Goal: Complete application form: Complete application form

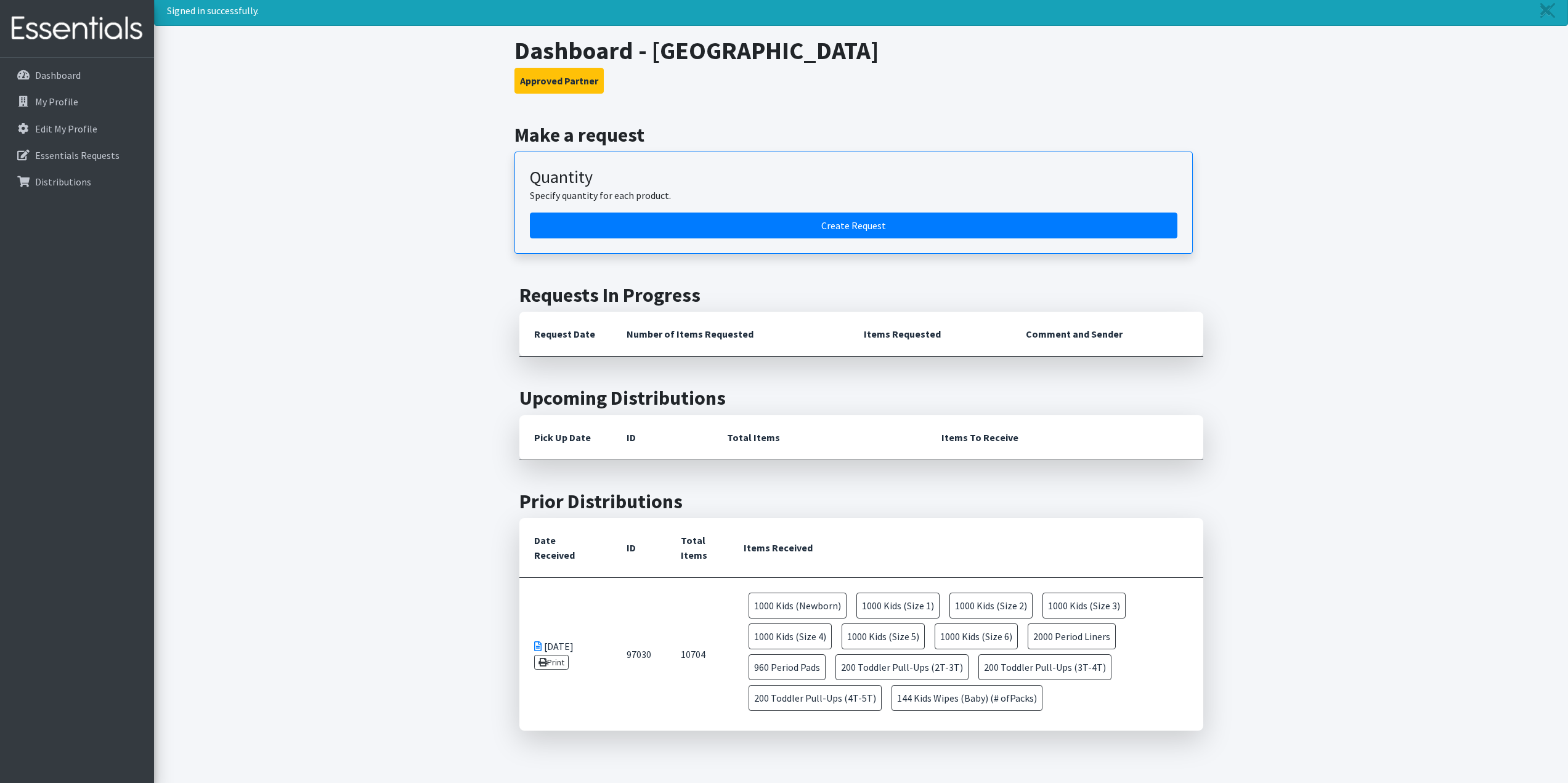
scroll to position [62, 0]
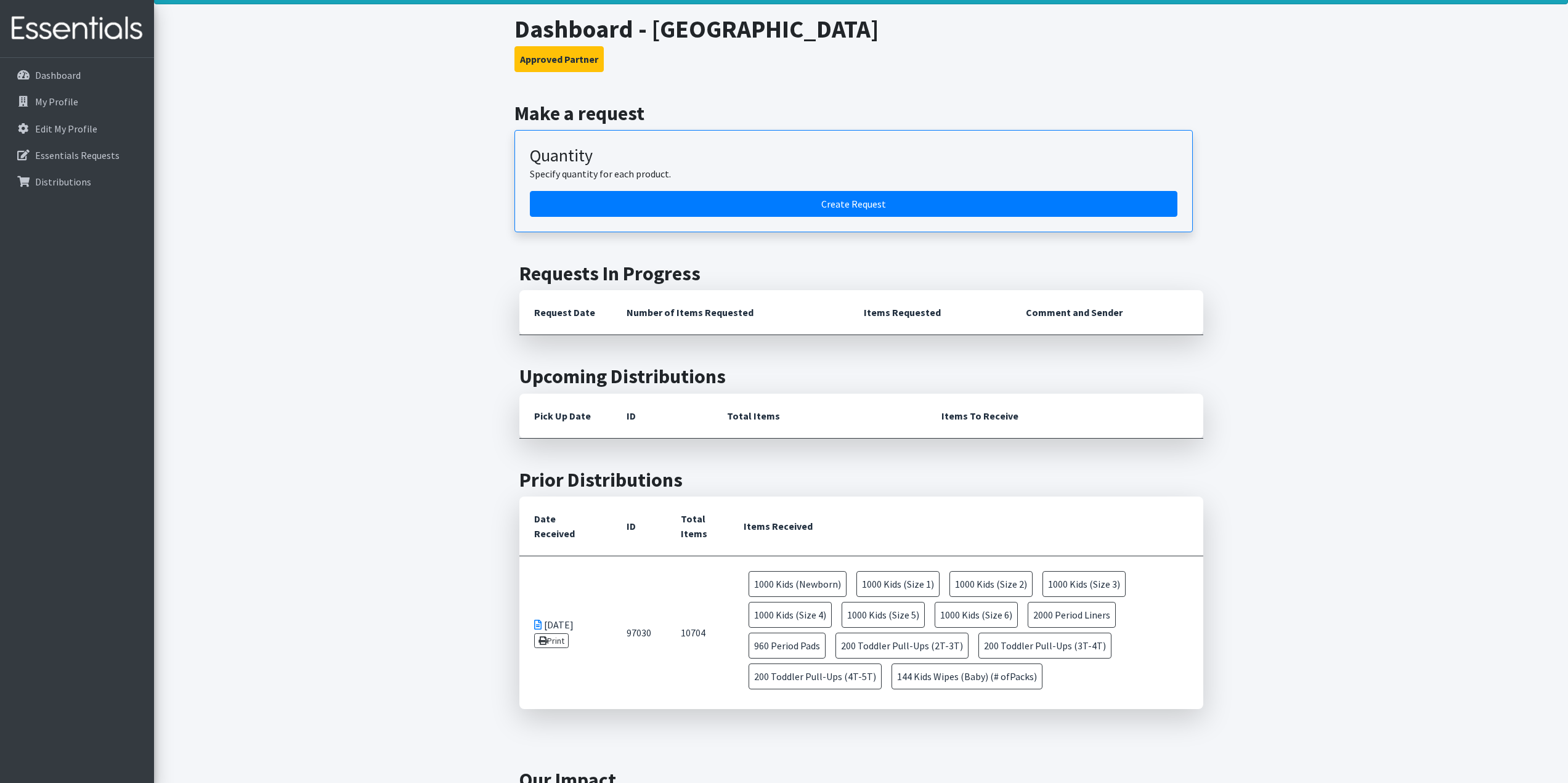
drag, startPoint x: 1050, startPoint y: 687, endPoint x: 732, endPoint y: 577, distance: 336.5
click at [732, 577] on td "1000 Kids (Newborn) 1000 Kids (Size 1) 1000 Kids (Size 2) 1000 Kids (Size 3) 10…" at bounding box center [965, 632] width 474 height 153
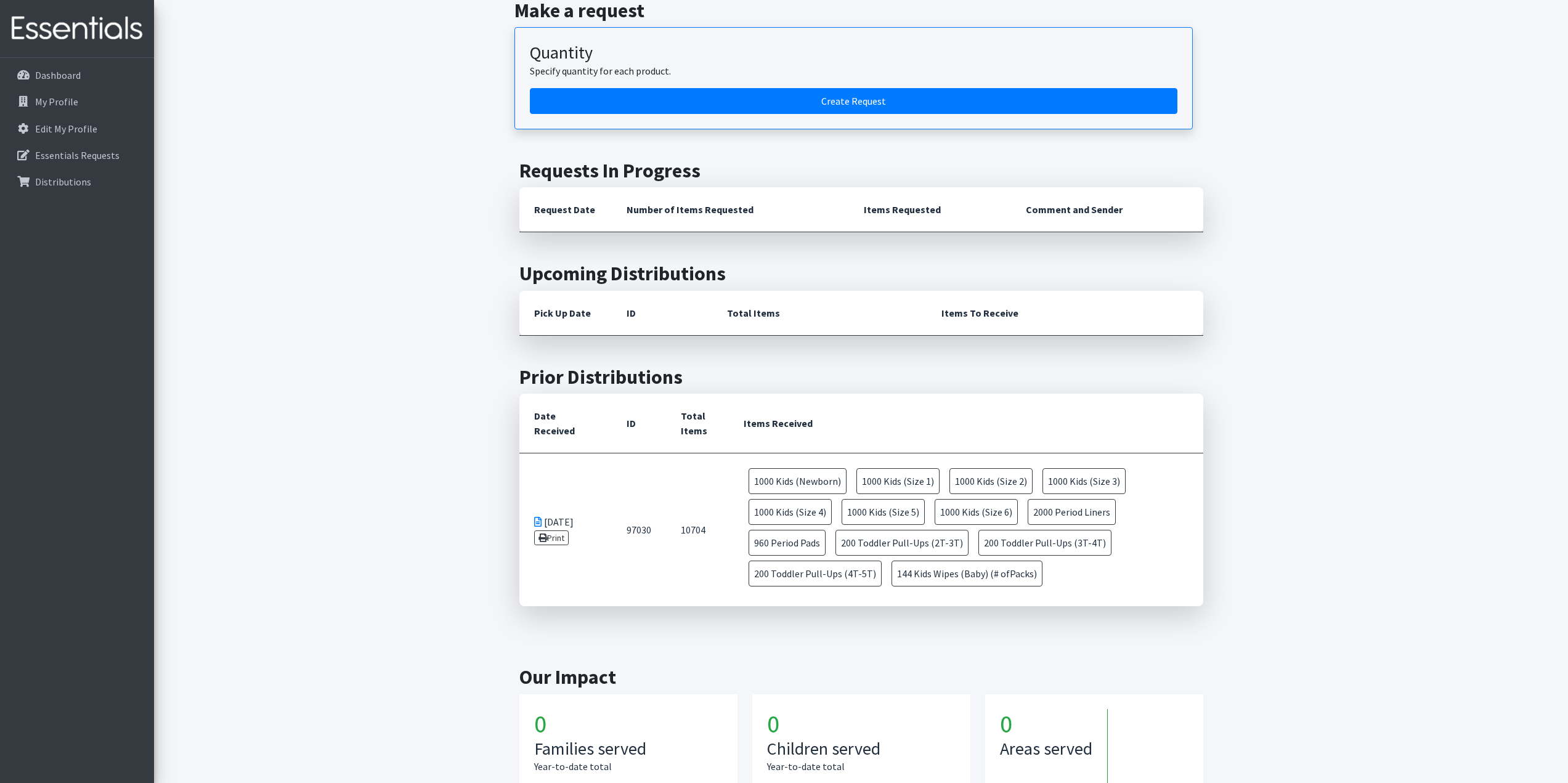
scroll to position [162, 0]
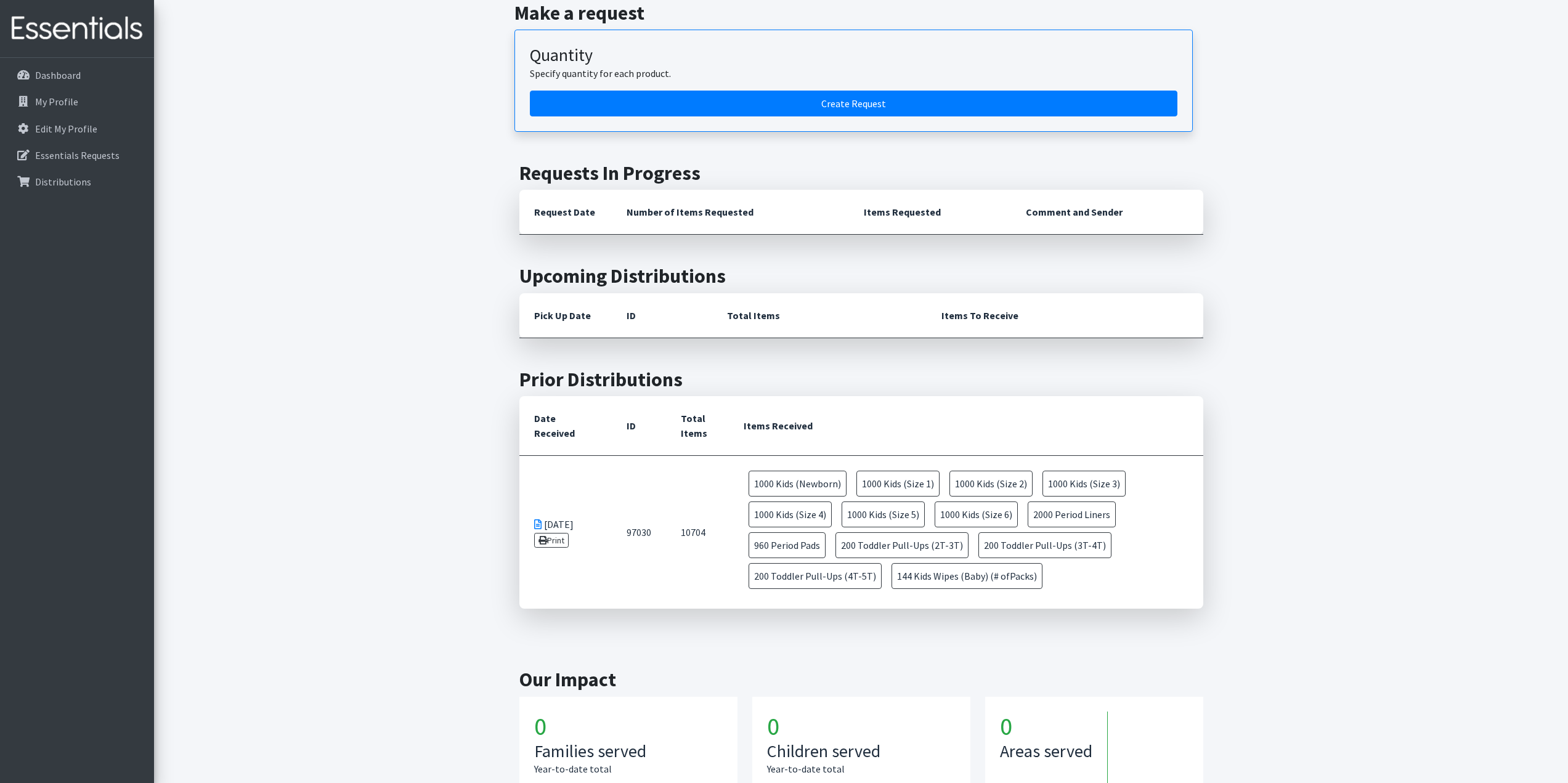
drag, startPoint x: 703, startPoint y: 471, endPoint x: 1061, endPoint y: 592, distance: 377.9
click at [1062, 592] on tr "09/24/2025 Print 97030 10704 1000 Kids (Newborn) 1000 Kids (Size 1) 1000 Kids (…" at bounding box center [862, 532] width 684 height 153
click at [1236, 550] on main "Make a request Quantity Specify quantity for each product. Create Request Reque…" at bounding box center [862, 416] width 1415 height 829
drag, startPoint x: 1145, startPoint y: 554, endPoint x: 801, endPoint y: 461, distance: 356.3
click at [801, 461] on td "1000 Kids (Newborn) 1000 Kids (Size 1) 1000 Kids (Size 2) 1000 Kids (Size 3) 10…" at bounding box center [965, 531] width 474 height 153
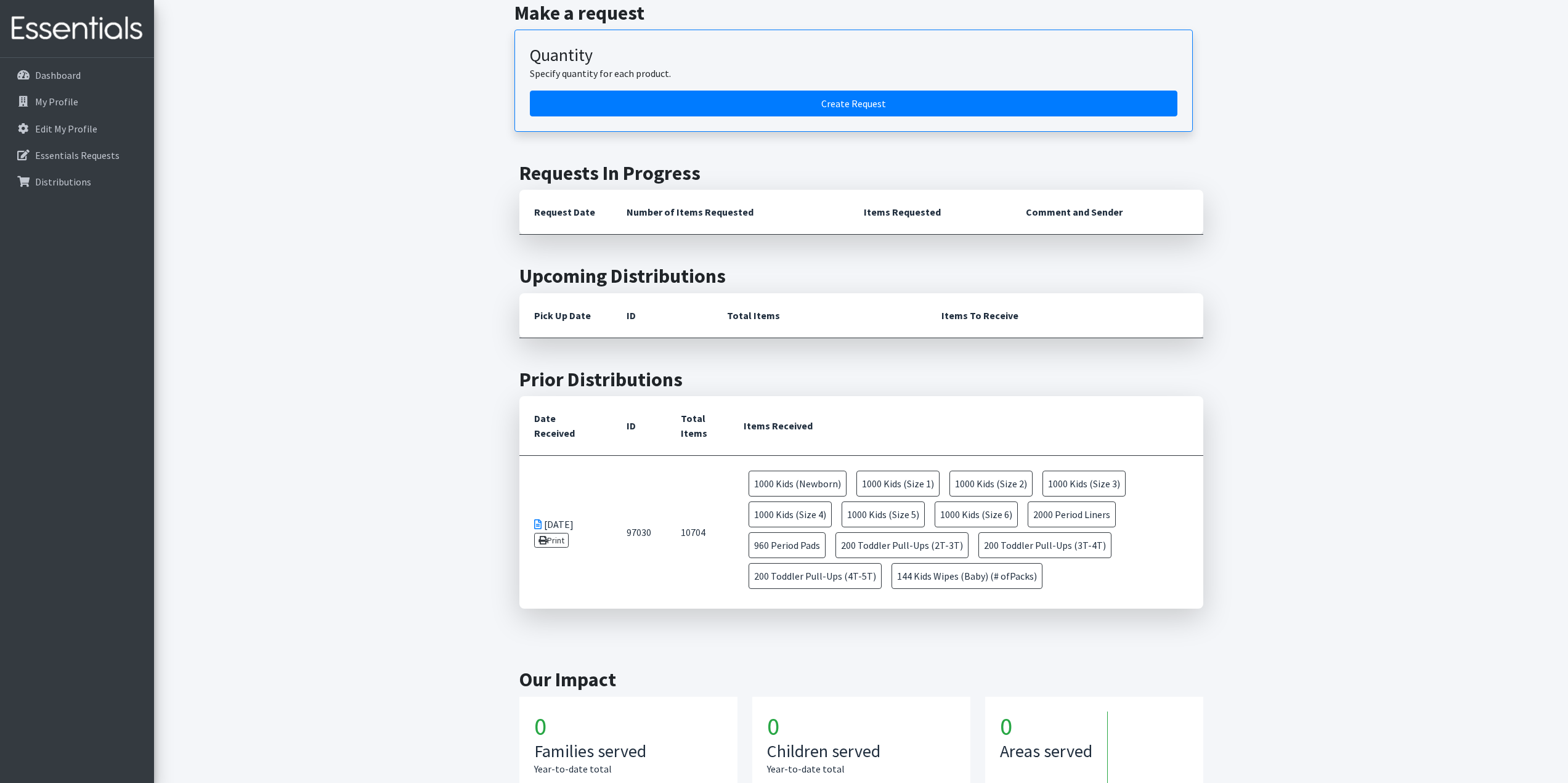
click at [1021, 398] on th "Items Received" at bounding box center [965, 426] width 474 height 60
click at [691, 117] on article "Quantity Specify quantity for each product. Create Request" at bounding box center [854, 80] width 679 height 102
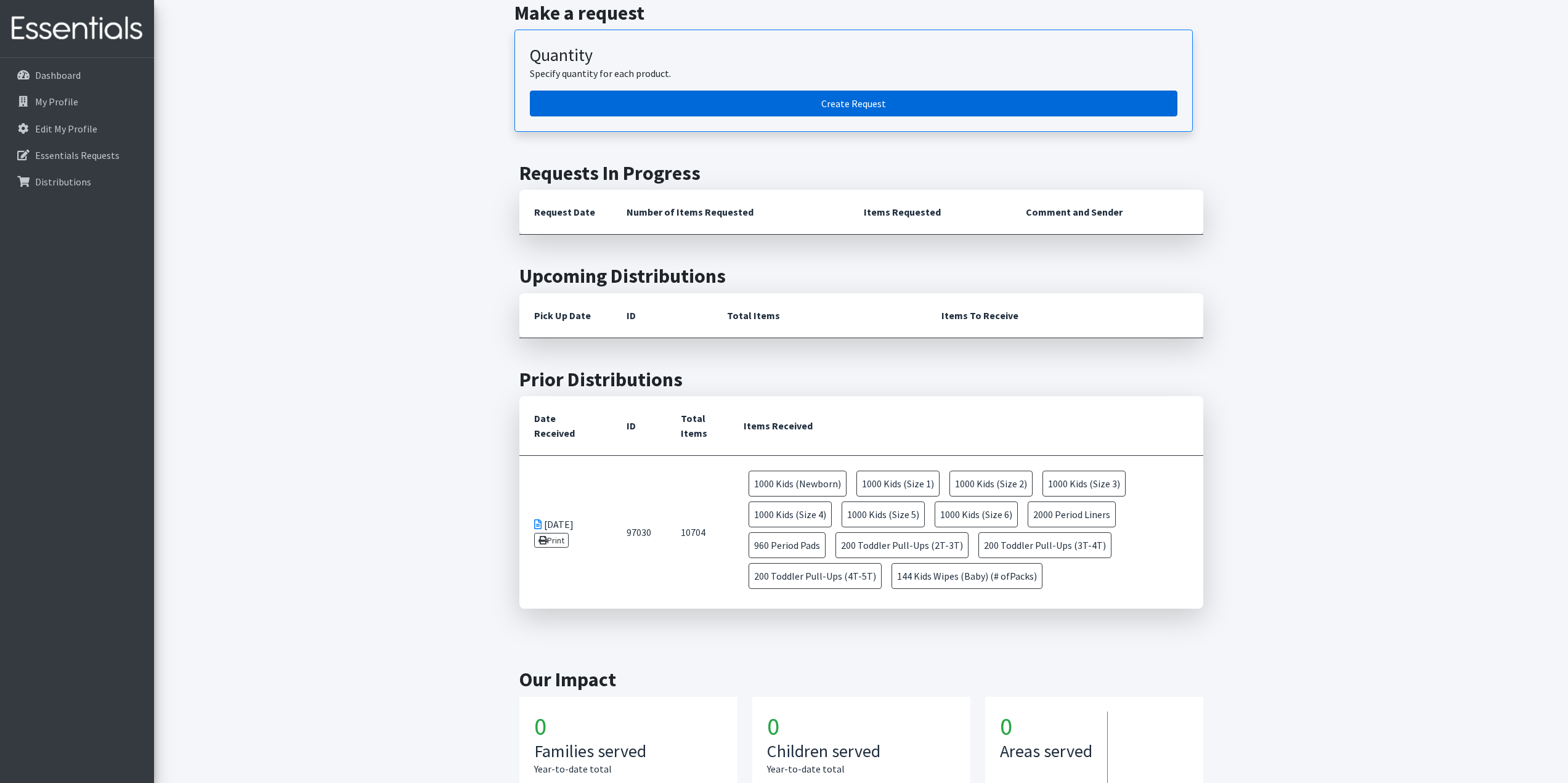
click at [695, 102] on link "Create Request" at bounding box center [854, 103] width 648 height 26
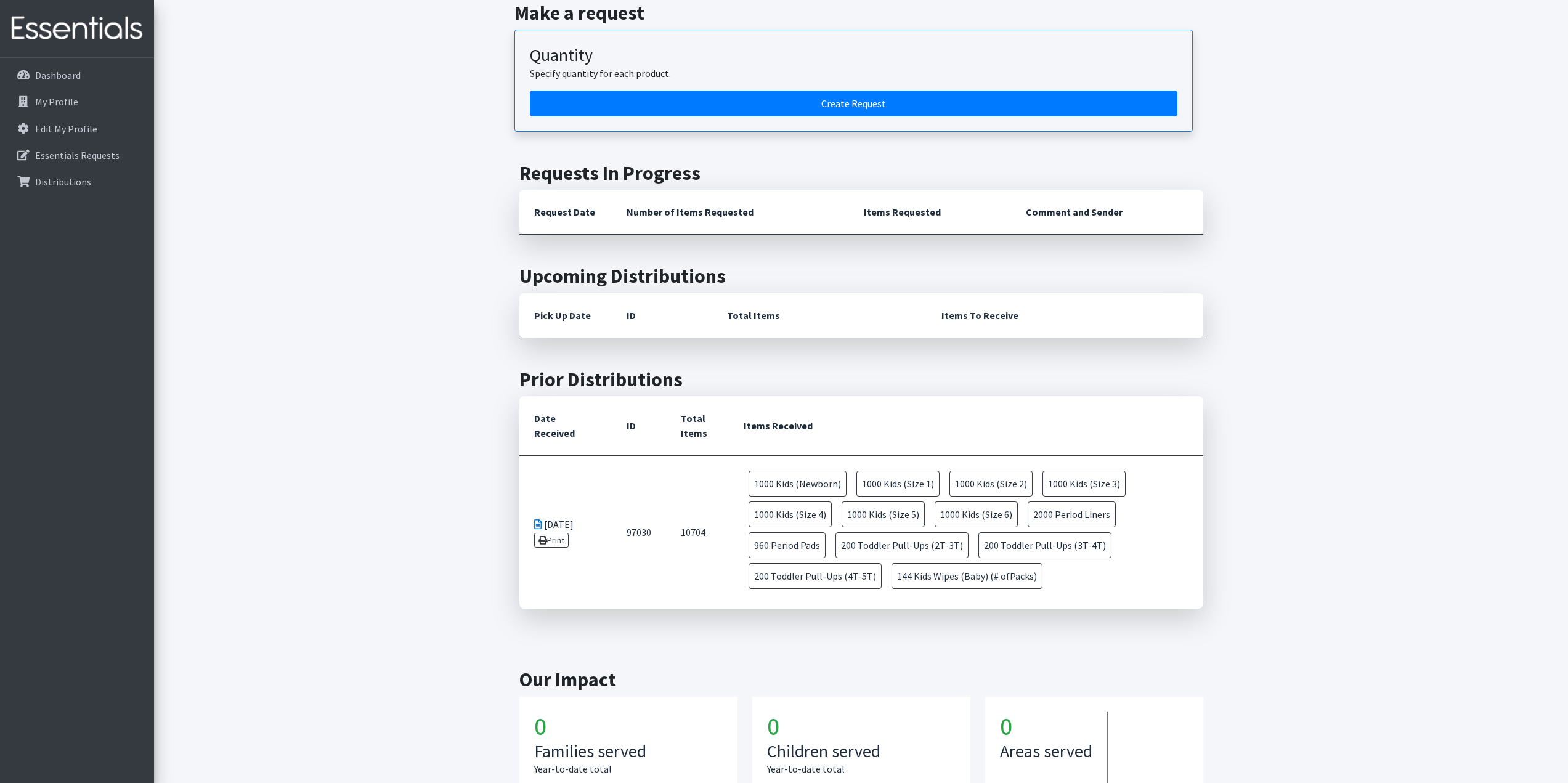
drag, startPoint x: 566, startPoint y: 457, endPoint x: 1066, endPoint y: 543, distance: 507.3
click at [1066, 543] on tr "09/24/2025 Print 97030 10704 1000 Kids (Newborn) 1000 Kids (Size 1) 1000 Kids (…" at bounding box center [862, 532] width 684 height 153
click at [1204, 536] on section "Prior Distributions Date Received ID Total Items Items Received 09/24/2025 Prin…" at bounding box center [861, 488] width 693 height 241
drag, startPoint x: 561, startPoint y: 479, endPoint x: 826, endPoint y: 547, distance: 273.6
click at [828, 551] on tr "09/24/2025 Print 97030 10704 1000 Kids (Newborn) 1000 Kids (Size 1) 1000 Kids (…" at bounding box center [862, 532] width 684 height 153
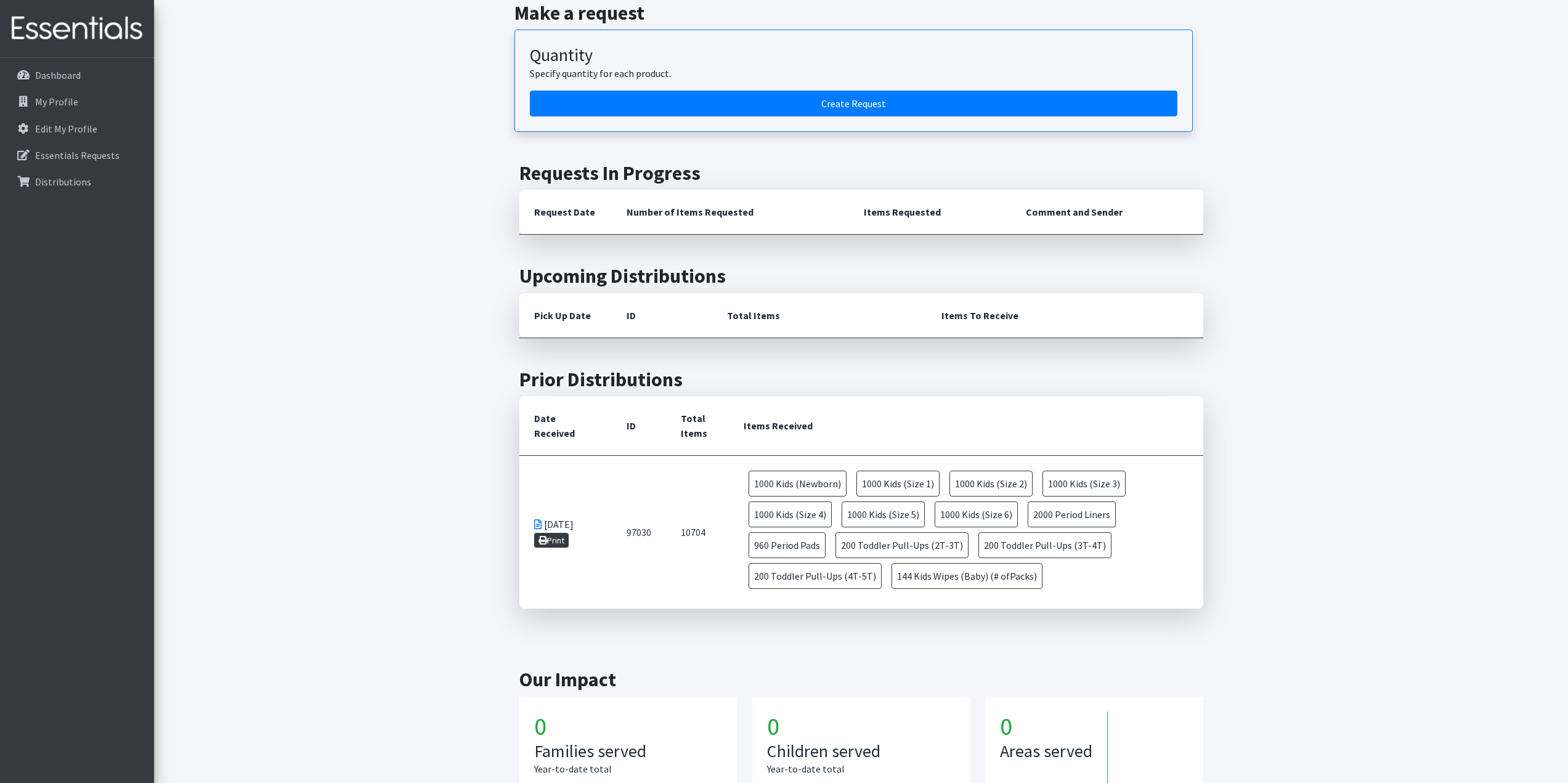
click at [556, 538] on link "Print" at bounding box center [551, 540] width 35 height 15
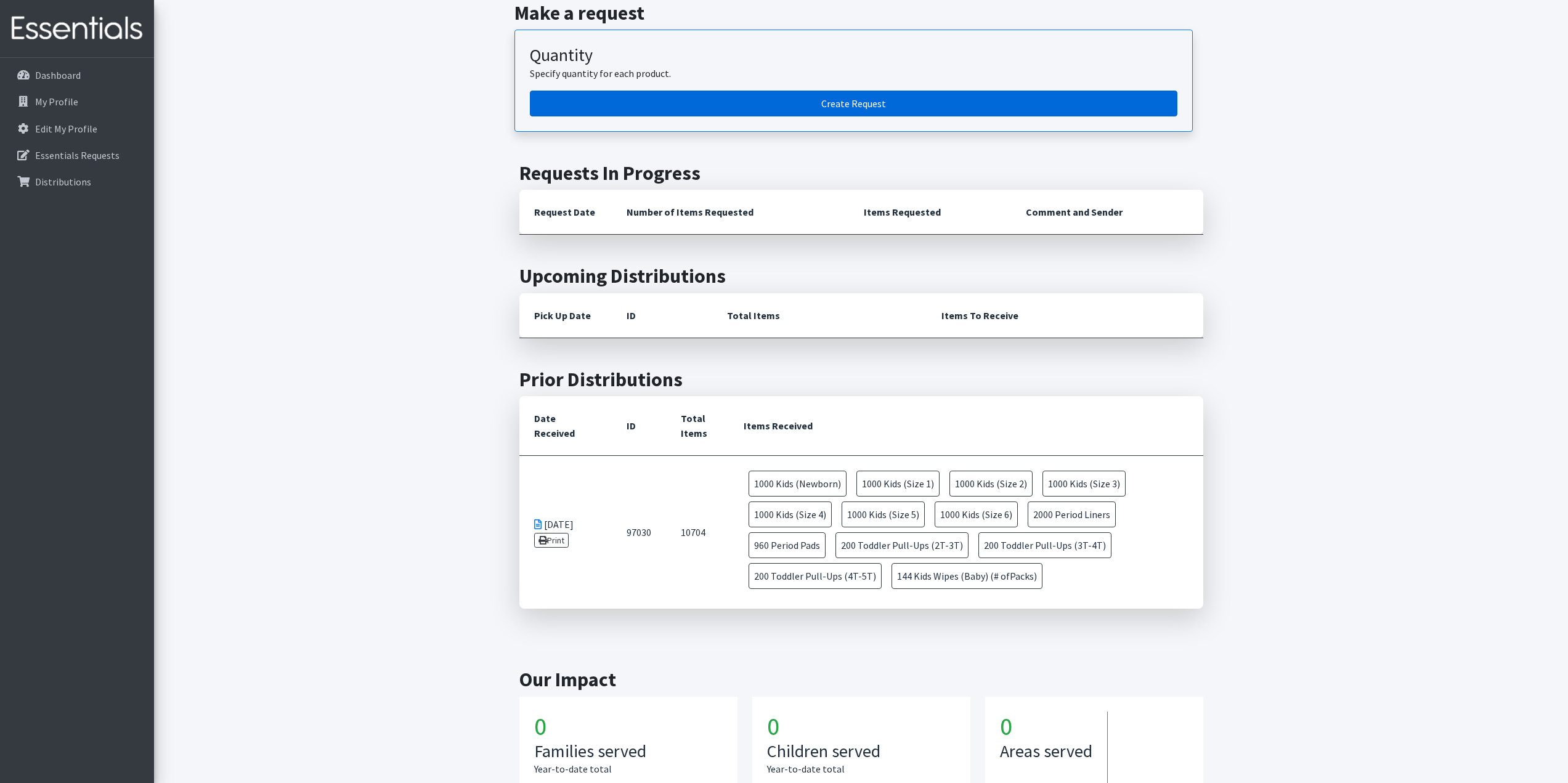
click at [590, 108] on link "Create Request" at bounding box center [854, 103] width 648 height 26
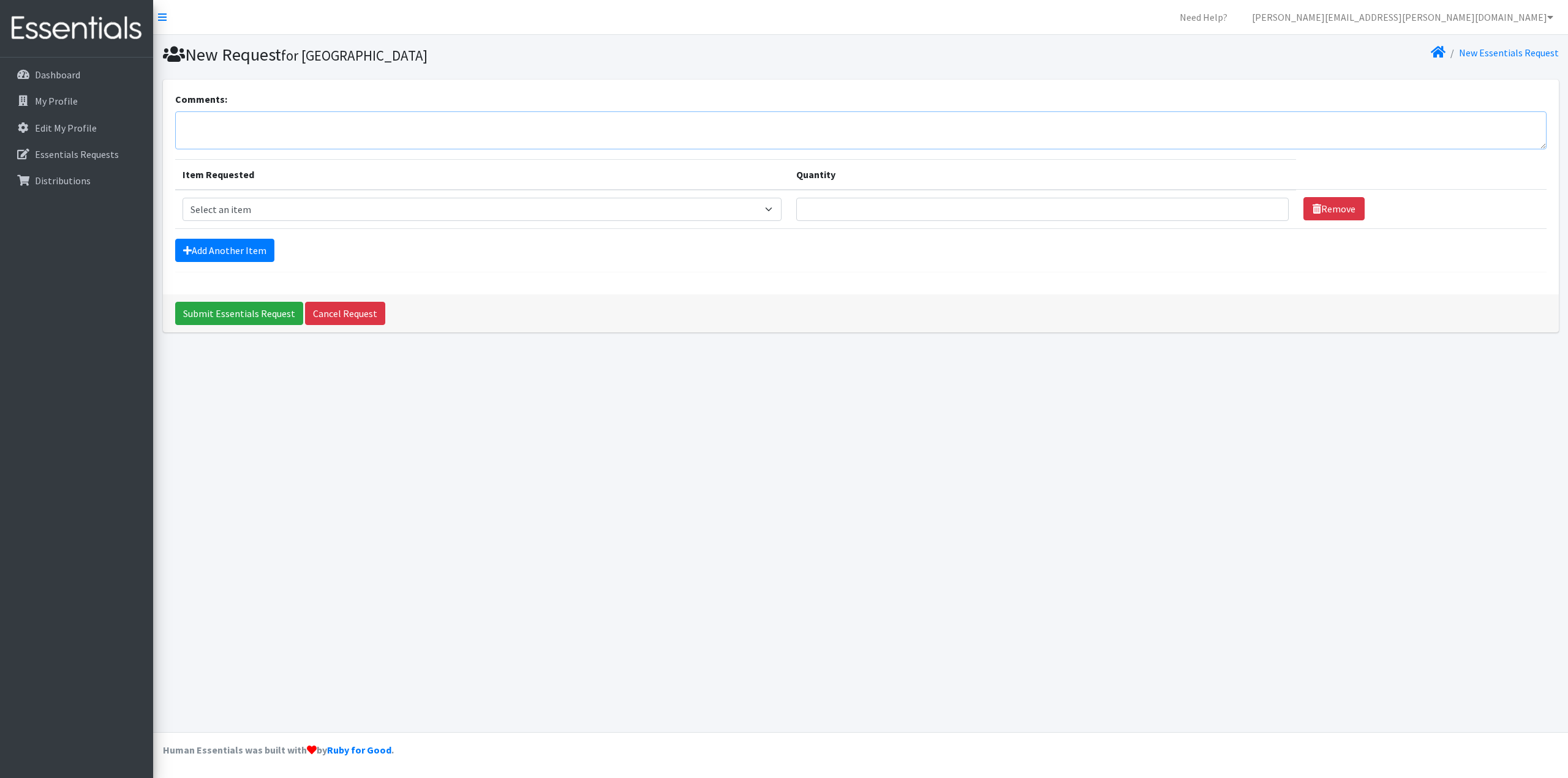
click at [240, 124] on textarea "Comments:" at bounding box center [861, 130] width 1371 height 38
type textarea "this is for HLC - Highland"
click at [730, 226] on td "Item Requested Select an item Baby Formula Kids (Newborn) Kids (Preemie) Kids (…" at bounding box center [482, 209] width 613 height 39
click at [743, 215] on select "Select an item Baby Formula Kids (Newborn) Kids (Preemie) Kids (Size 1) Kids (S…" at bounding box center [482, 210] width 599 height 24
click at [314, 141] on textarea "Comments:" at bounding box center [861, 130] width 1371 height 38
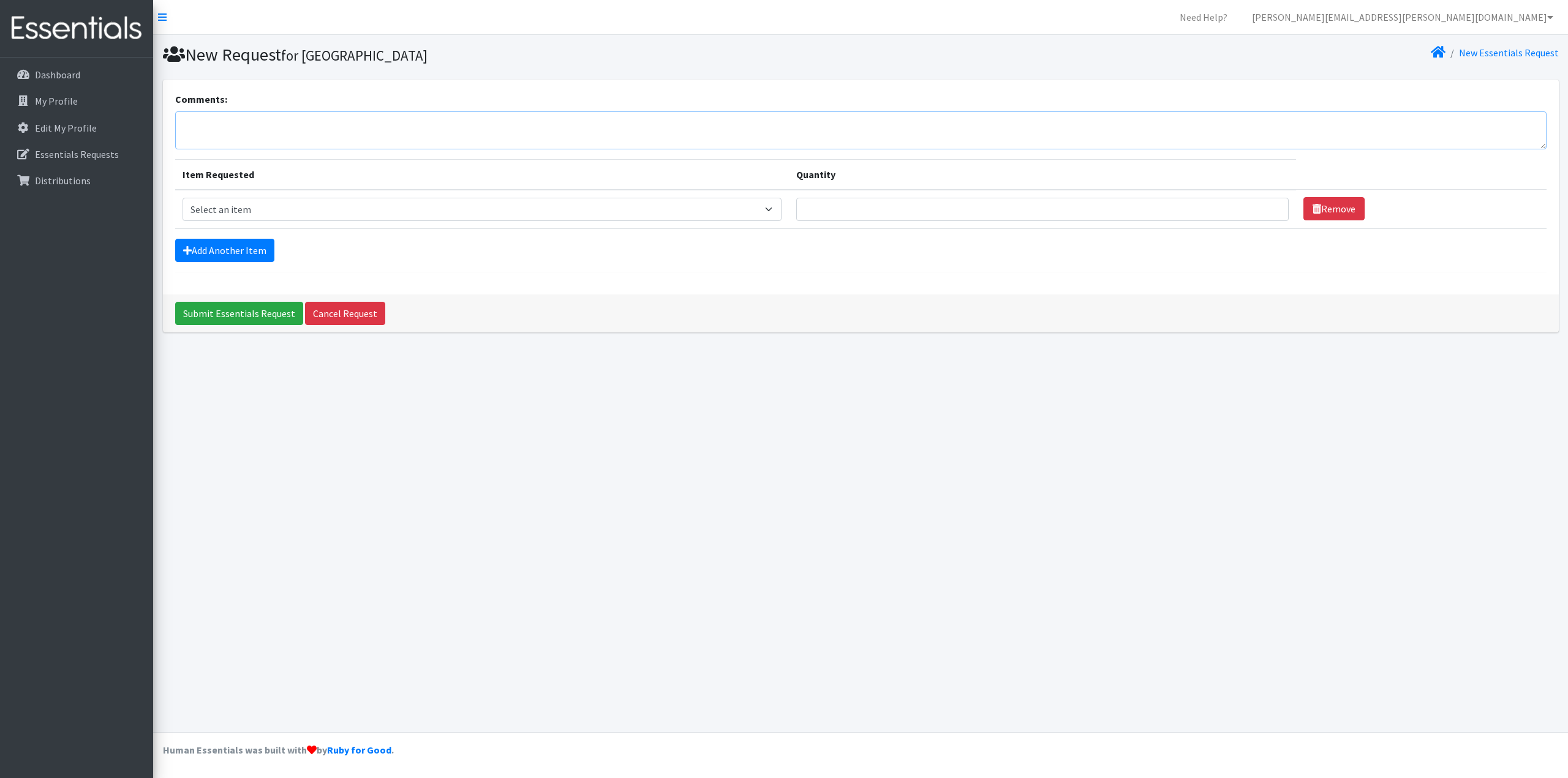
type textarea "h"
type textarea "this is for highland - hlc"
click at [277, 213] on select "Select an item Baby Formula Kids (Newborn) Kids (Preemie) Kids (Size 1) Kids (S…" at bounding box center [482, 210] width 599 height 24
select select "3871"
click at [182, 198] on select "Select an item Baby Formula Kids (Newborn) Kids (Preemie) Kids (Size 1) Kids (S…" at bounding box center [482, 210] width 599 height 24
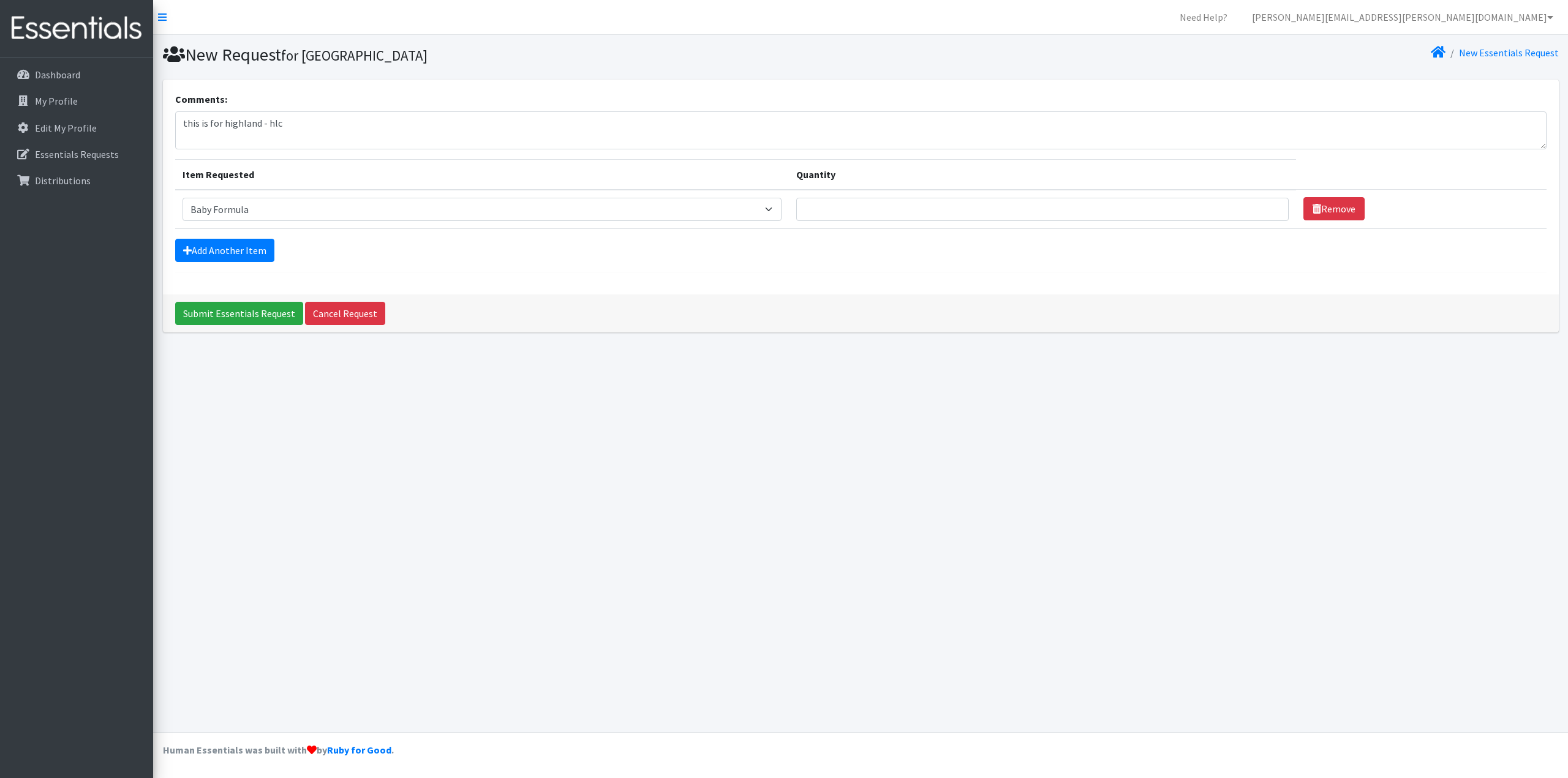
click at [948, 196] on td "Quantity" at bounding box center [1042, 209] width 507 height 39
click at [938, 221] on td "Quantity" at bounding box center [1042, 209] width 507 height 39
click at [945, 211] on input "Quantity" at bounding box center [1043, 210] width 492 height 24
type input "50"
click at [240, 251] on link "Add Another Item" at bounding box center [225, 251] width 99 height 24
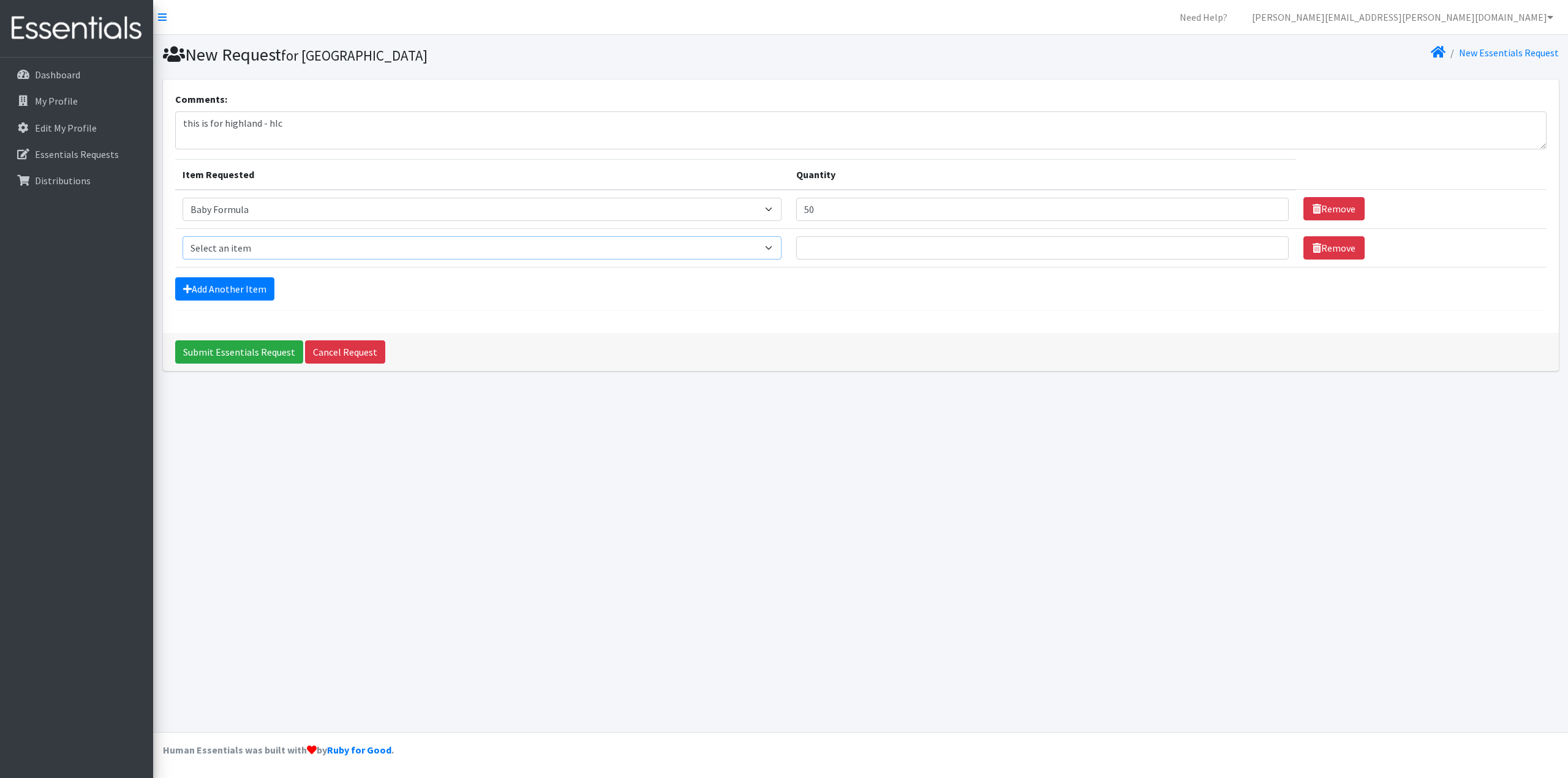
click at [240, 251] on select "Select an item Baby Formula Kids (Newborn) Kids (Preemie) Kids (Size 1) Kids (S…" at bounding box center [482, 248] width 599 height 24
click at [347, 255] on select "Select an item Baby Formula Kids (Newborn) Kids (Preemie) Kids (Size 1) Kids (S…" at bounding box center [482, 248] width 599 height 24
select select "451"
click at [182, 237] on select "Select an item Baby Formula Kids (Newborn) Kids (Preemie) Kids (Size 1) Kids (S…" at bounding box center [482, 248] width 599 height 24
click at [982, 257] on input "Quantity" at bounding box center [1043, 248] width 492 height 24
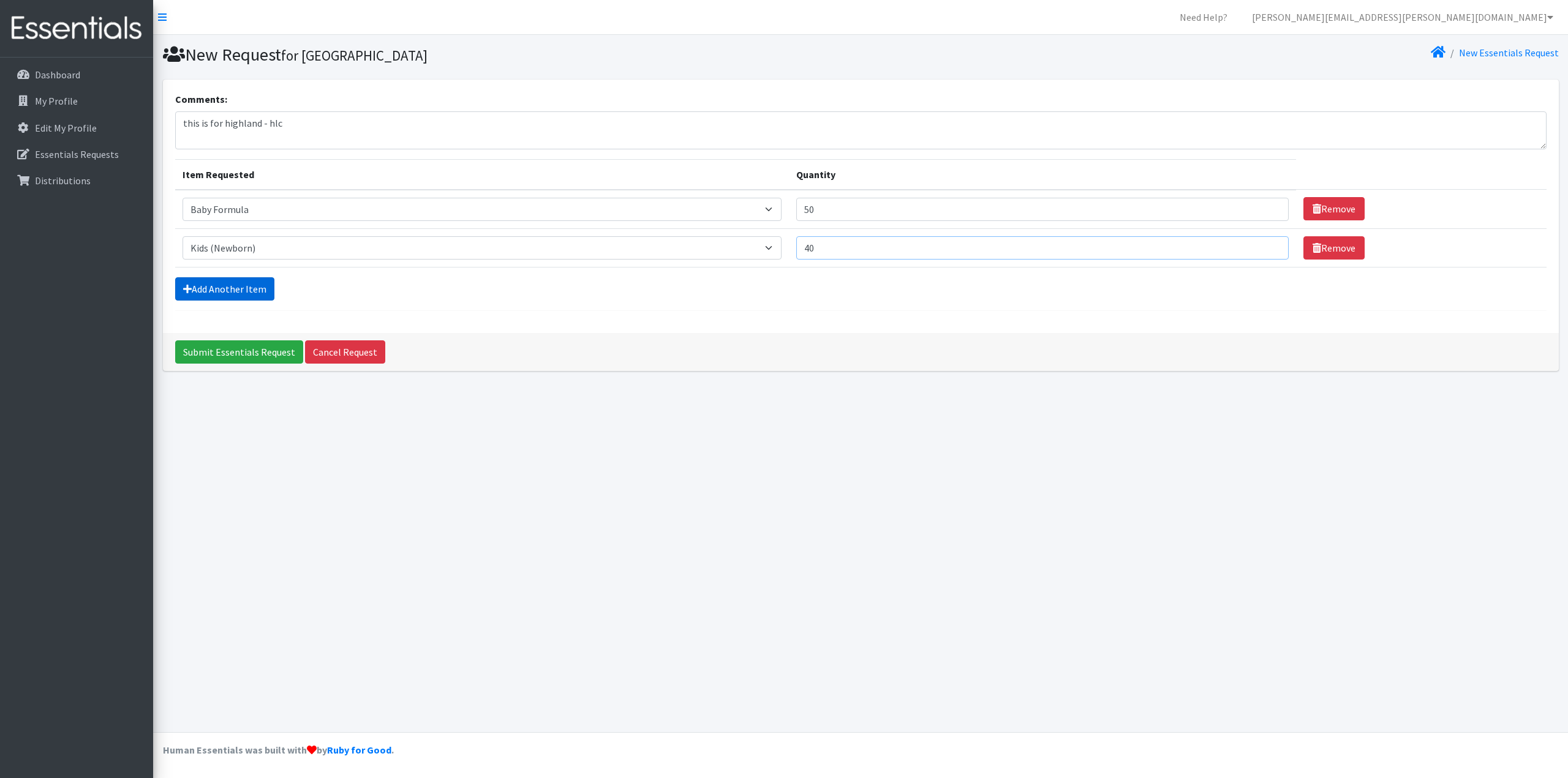
type input "40"
click at [213, 293] on link "Add Another Item" at bounding box center [225, 289] width 99 height 24
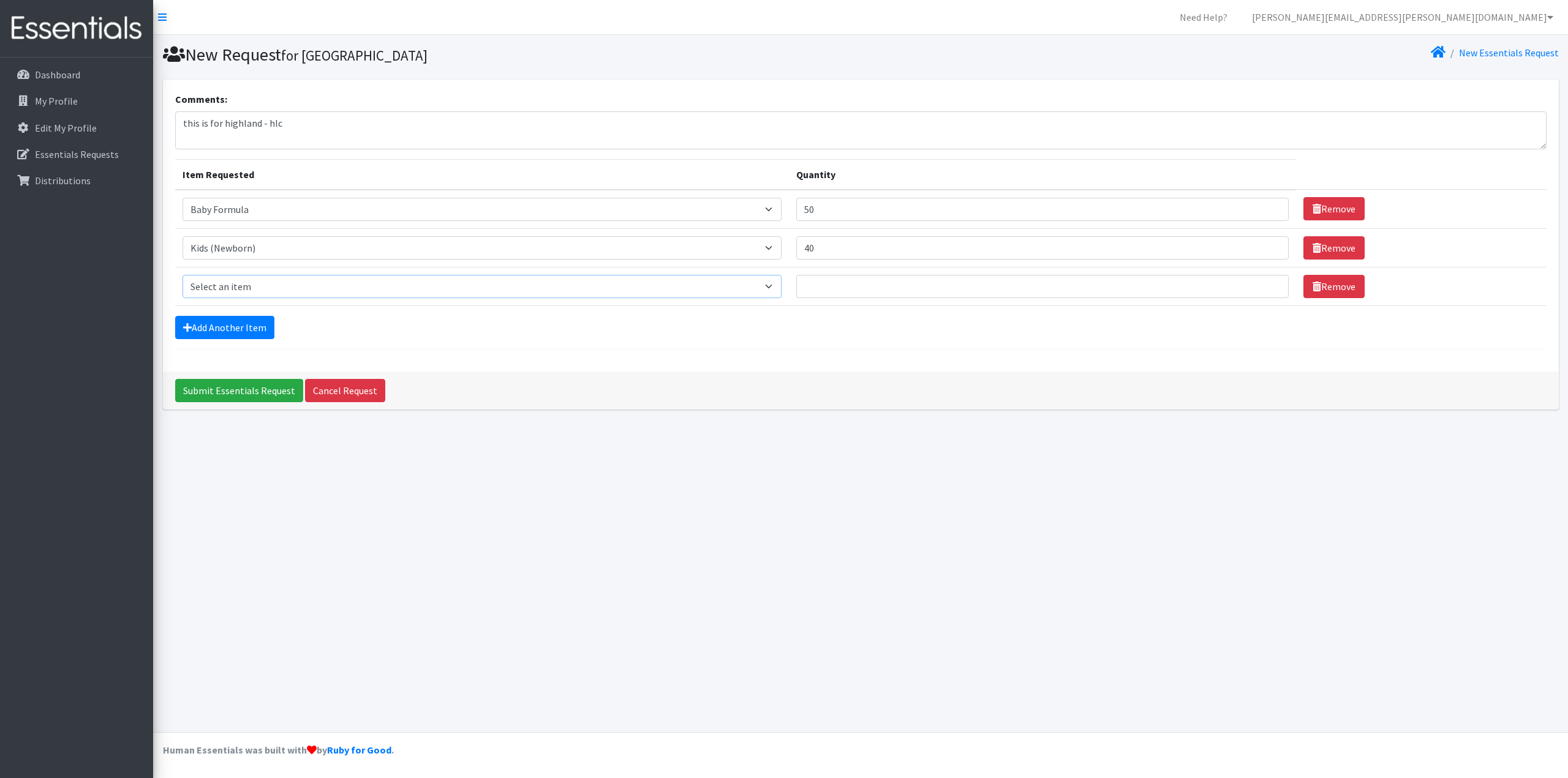
click at [230, 290] on select "Select an item Baby Formula Kids (Newborn) Kids (Preemie) Kids (Size 1) Kids (S…" at bounding box center [482, 287] width 599 height 24
select select "453"
click at [182, 275] on select "Select an item Baby Formula Kids (Newborn) Kids (Preemie) Kids (Size 1) Kids (S…" at bounding box center [482, 287] width 599 height 24
click at [902, 267] on td "Quantity" at bounding box center [1042, 286] width 507 height 39
click at [902, 281] on input "Quantity" at bounding box center [1043, 287] width 492 height 24
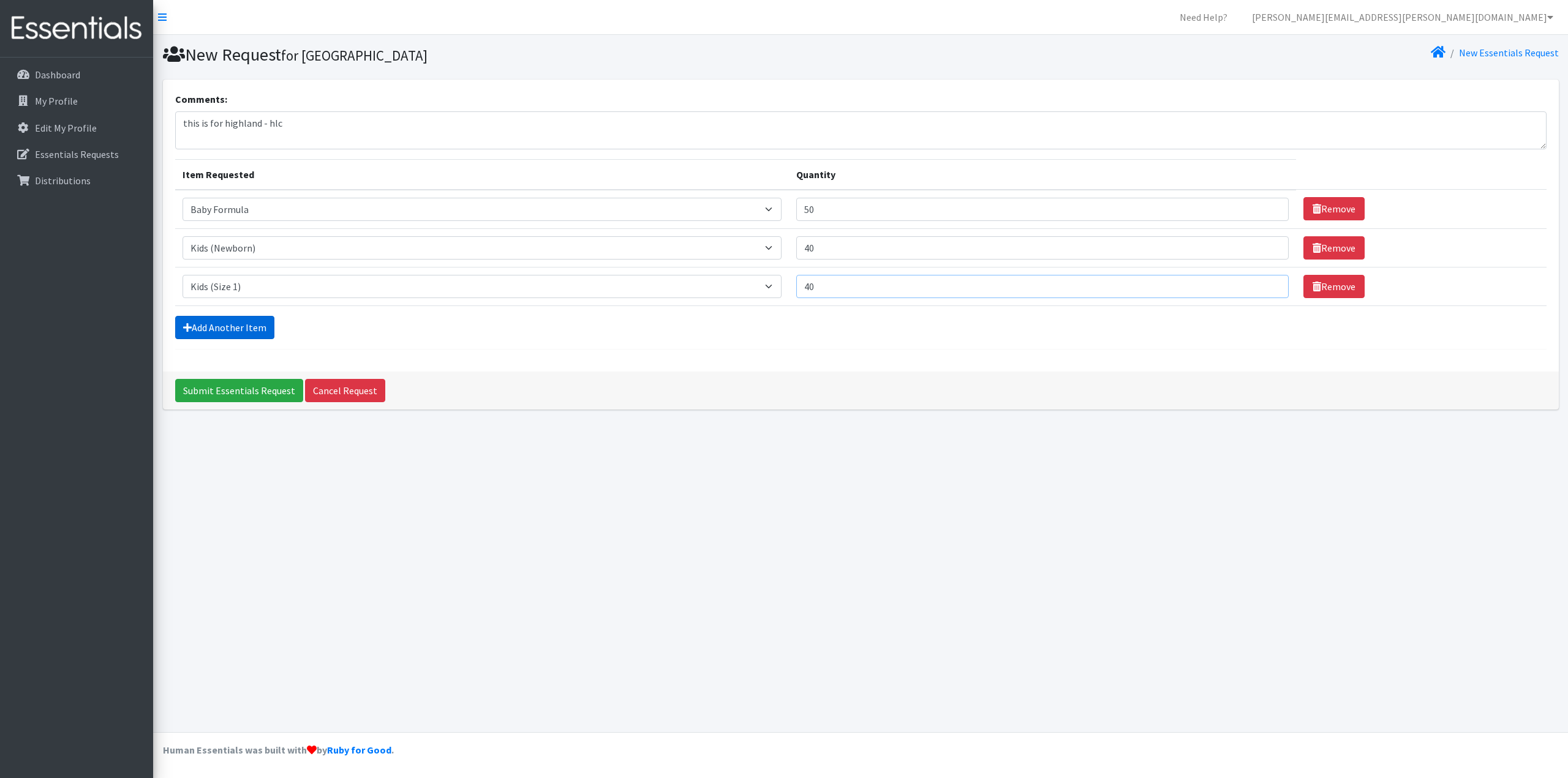
type input "40"
click at [229, 321] on link "Add Another Item" at bounding box center [225, 328] width 99 height 24
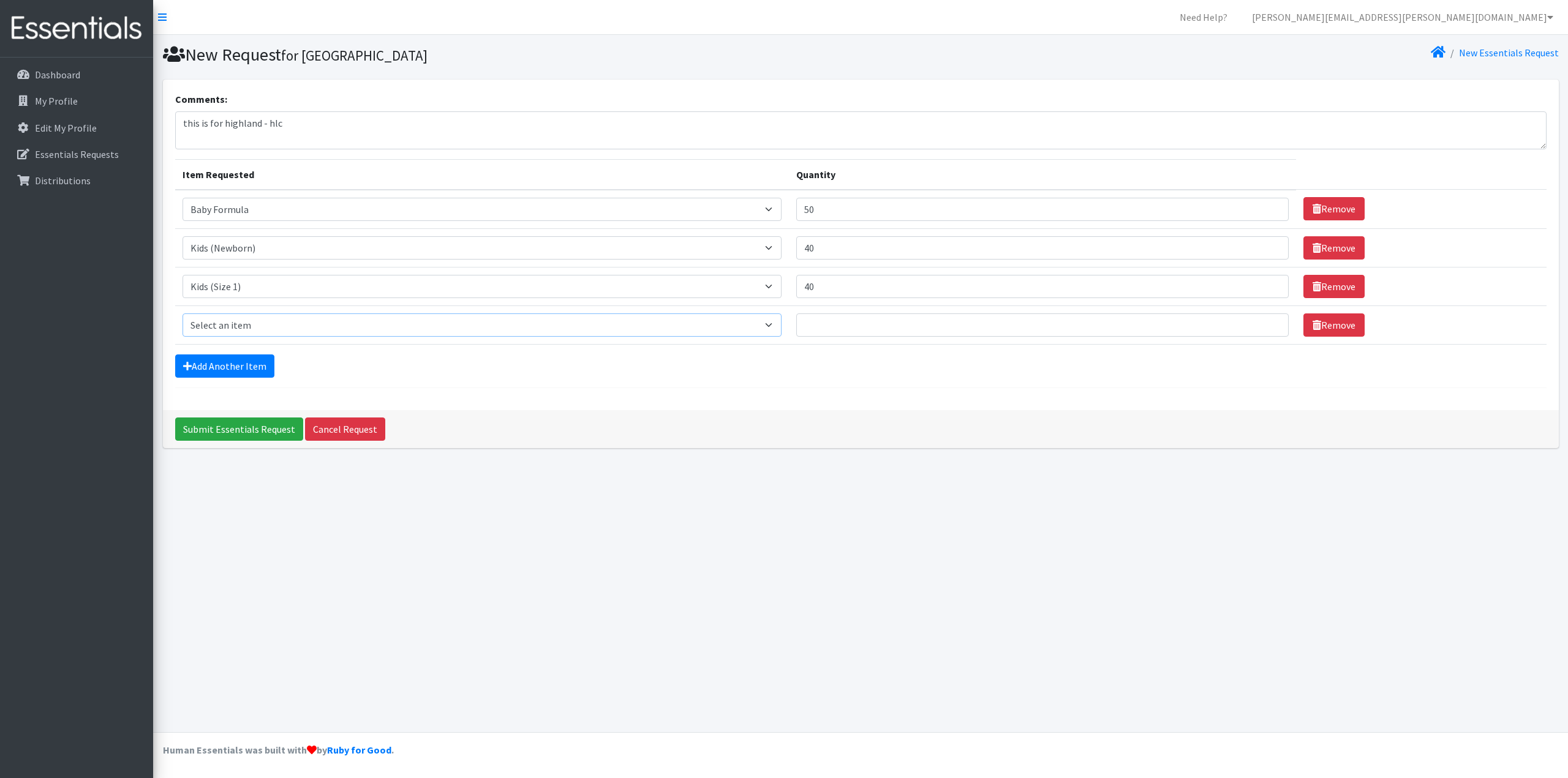
click at [237, 322] on select "Select an item Baby Formula Kids (Newborn) Kids (Preemie) Kids (Size 1) Kids (S…" at bounding box center [482, 325] width 599 height 24
select select "440"
click at [182, 314] on select "Select an item Baby Formula Kids (Newborn) Kids (Preemie) Kids (Size 1) Kids (S…" at bounding box center [482, 325] width 599 height 24
click at [889, 336] on input "Quantity" at bounding box center [1043, 325] width 492 height 24
type input "40"
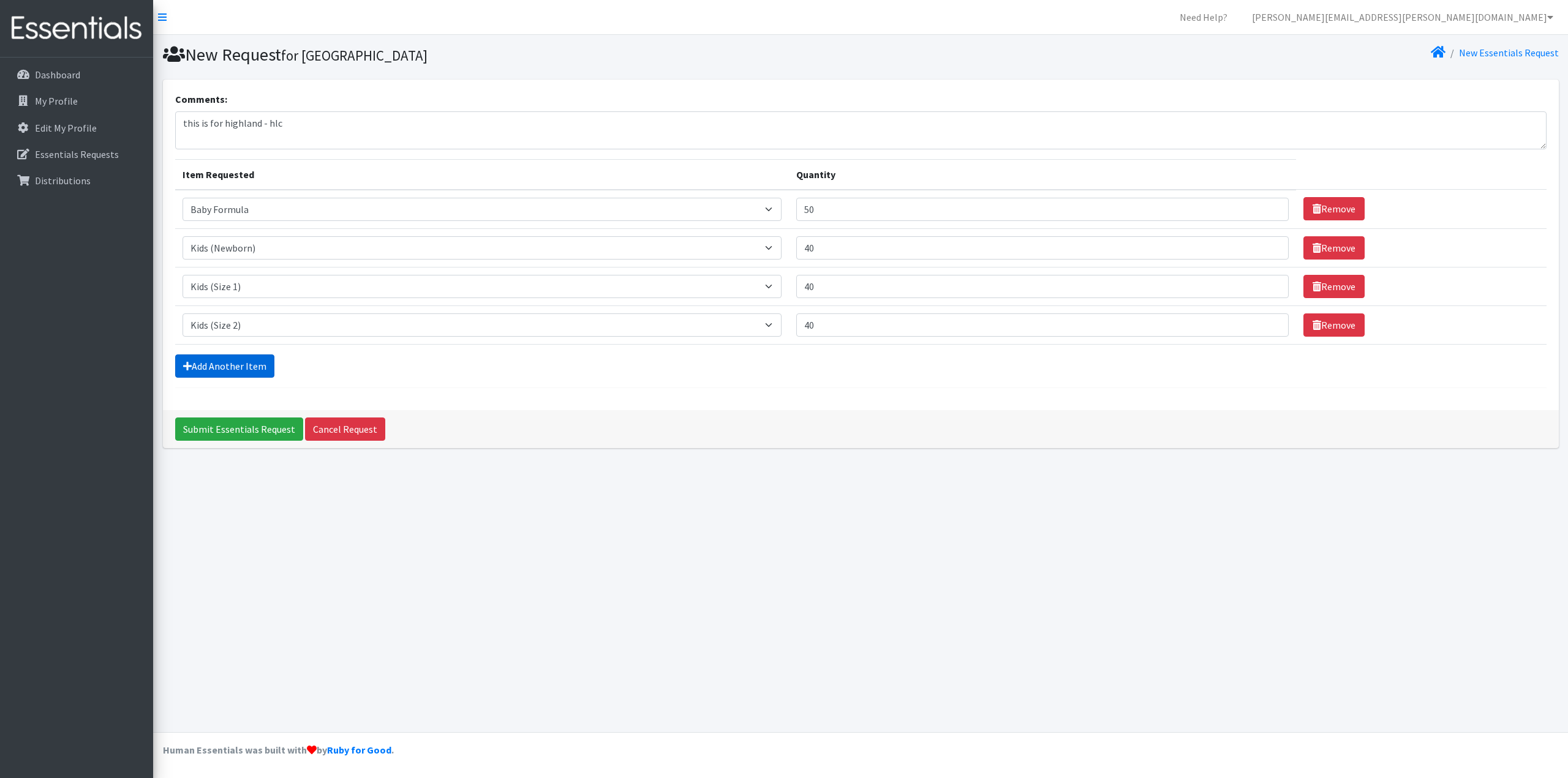
click at [179, 372] on link "Add Another Item" at bounding box center [225, 366] width 99 height 24
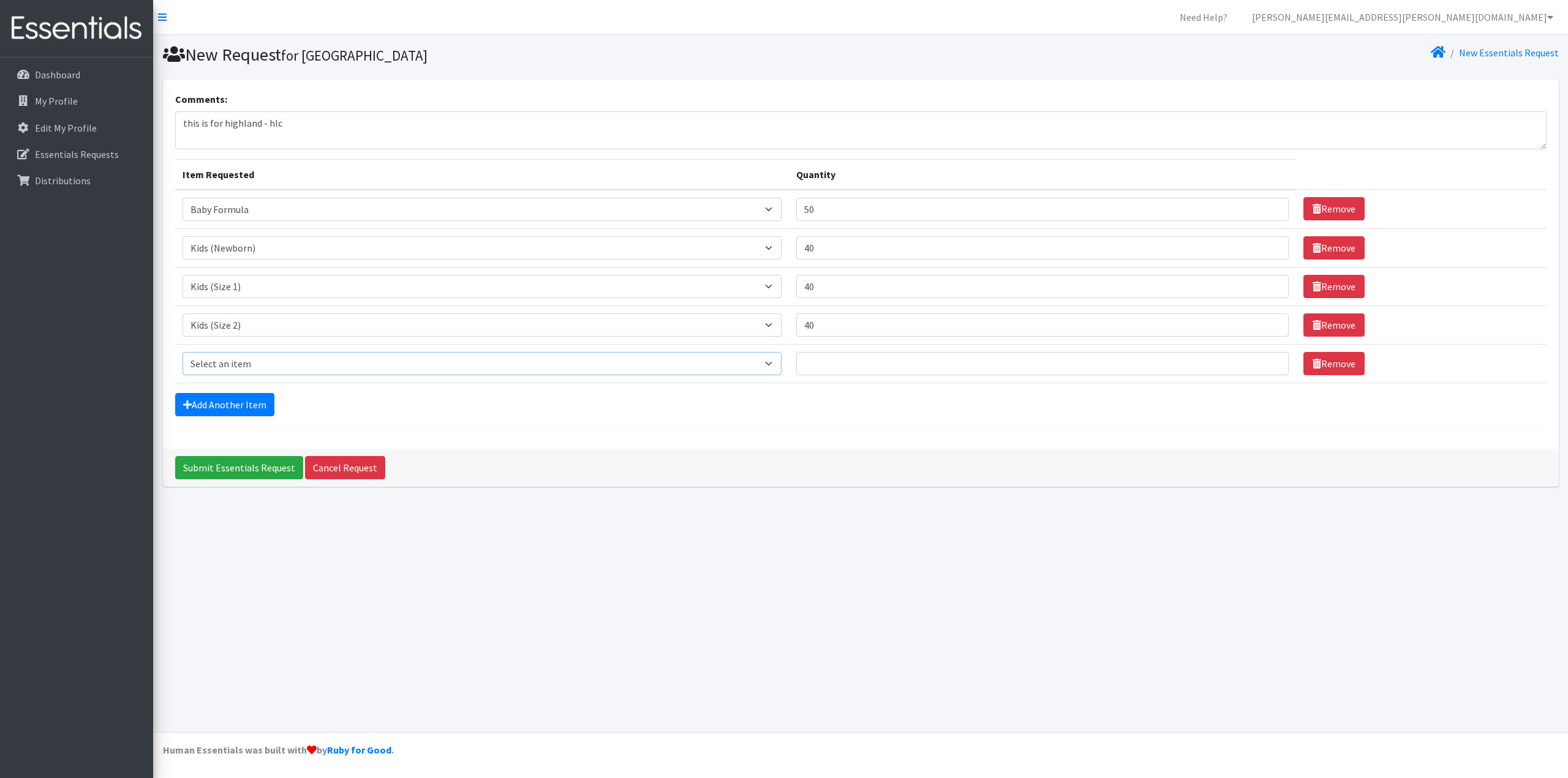
click at [279, 364] on select "Select an item Baby Formula Kids (Newborn) Kids (Preemie) Kids (Size 1) Kids (S…" at bounding box center [482, 364] width 599 height 24
select select "442"
click at [182, 352] on select "Select an item Baby Formula Kids (Newborn) Kids (Preemie) Kids (Size 1) Kids (S…" at bounding box center [482, 364] width 599 height 24
click at [861, 378] on td "Quantity" at bounding box center [1042, 363] width 507 height 39
click at [863, 378] on td "Quantity" at bounding box center [1042, 363] width 507 height 39
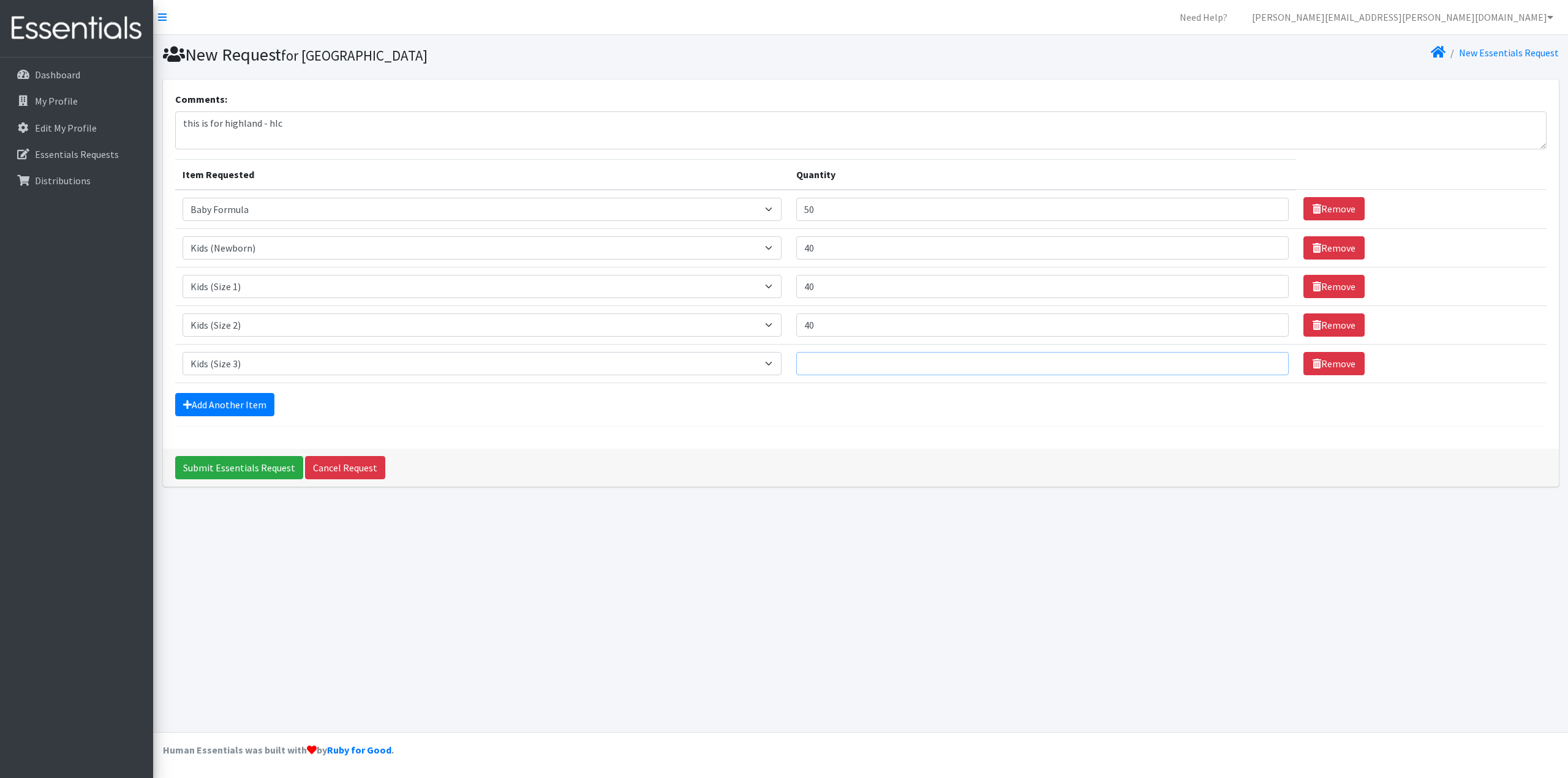
click at [872, 367] on input "Quantity" at bounding box center [1043, 364] width 492 height 24
type input "40"
click at [264, 396] on link "Add Another Item" at bounding box center [225, 405] width 99 height 24
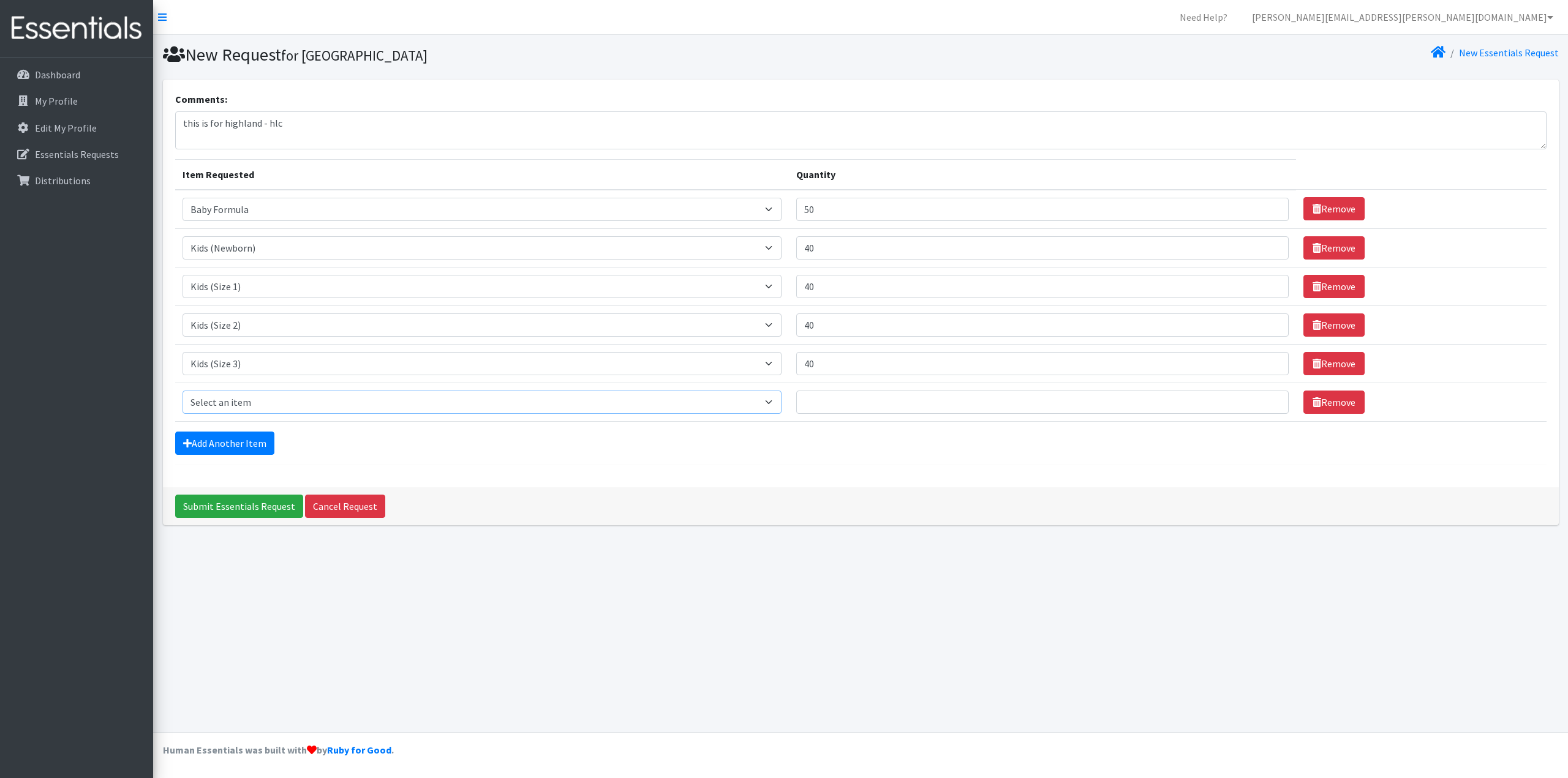
click at [269, 400] on select "Select an item Baby Formula Kids (Newborn) Kids (Preemie) Kids (Size 1) Kids (S…" at bounding box center [482, 402] width 599 height 24
select select "459"
click at [182, 391] on select "Select an item Baby Formula Kids (Newborn) Kids (Preemie) Kids (Size 1) Kids (S…" at bounding box center [482, 402] width 599 height 24
click at [863, 395] on input "Quantity" at bounding box center [1043, 402] width 492 height 24
type input "40"
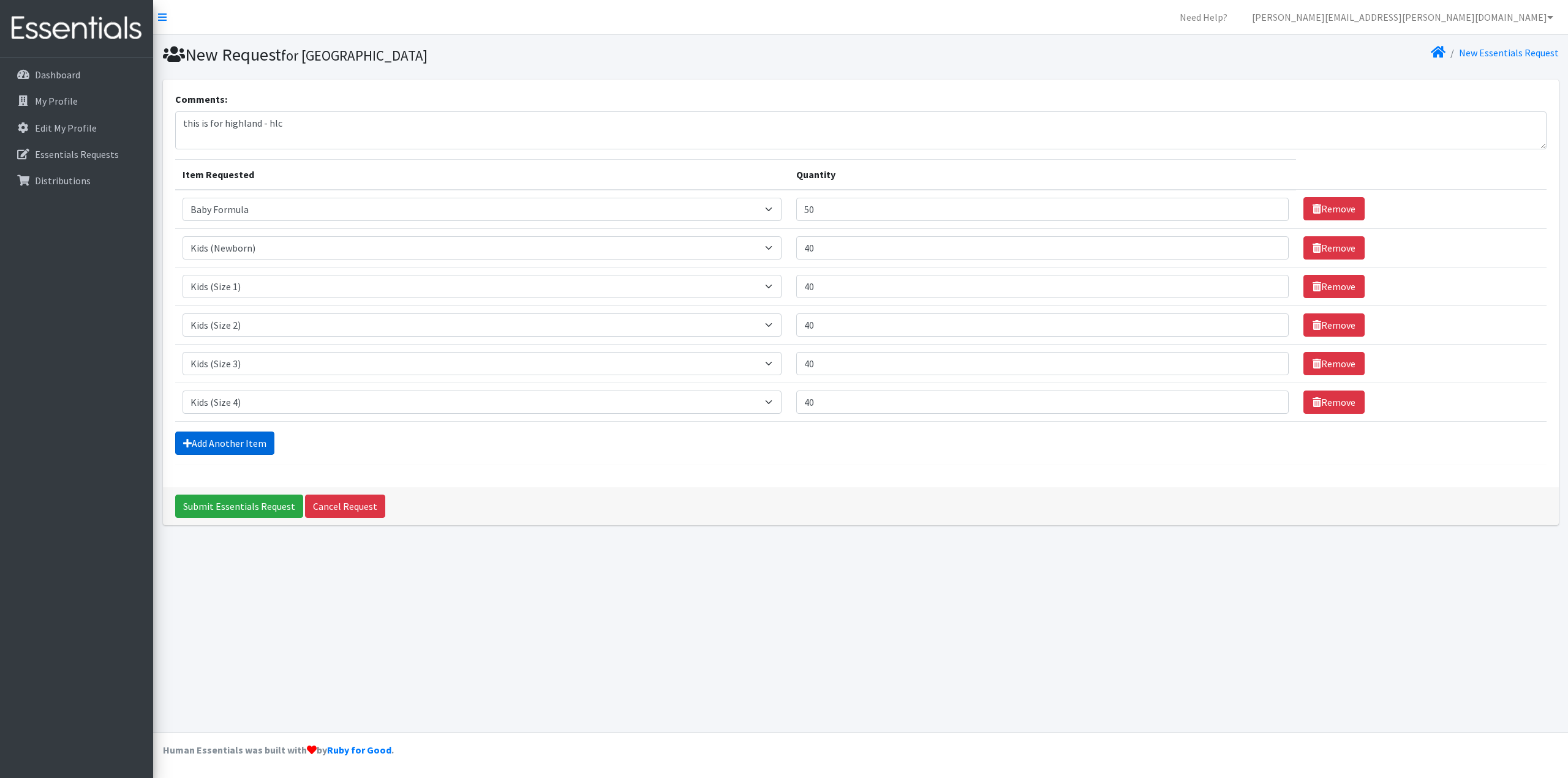
click at [235, 442] on link "Add Another Item" at bounding box center [225, 443] width 99 height 24
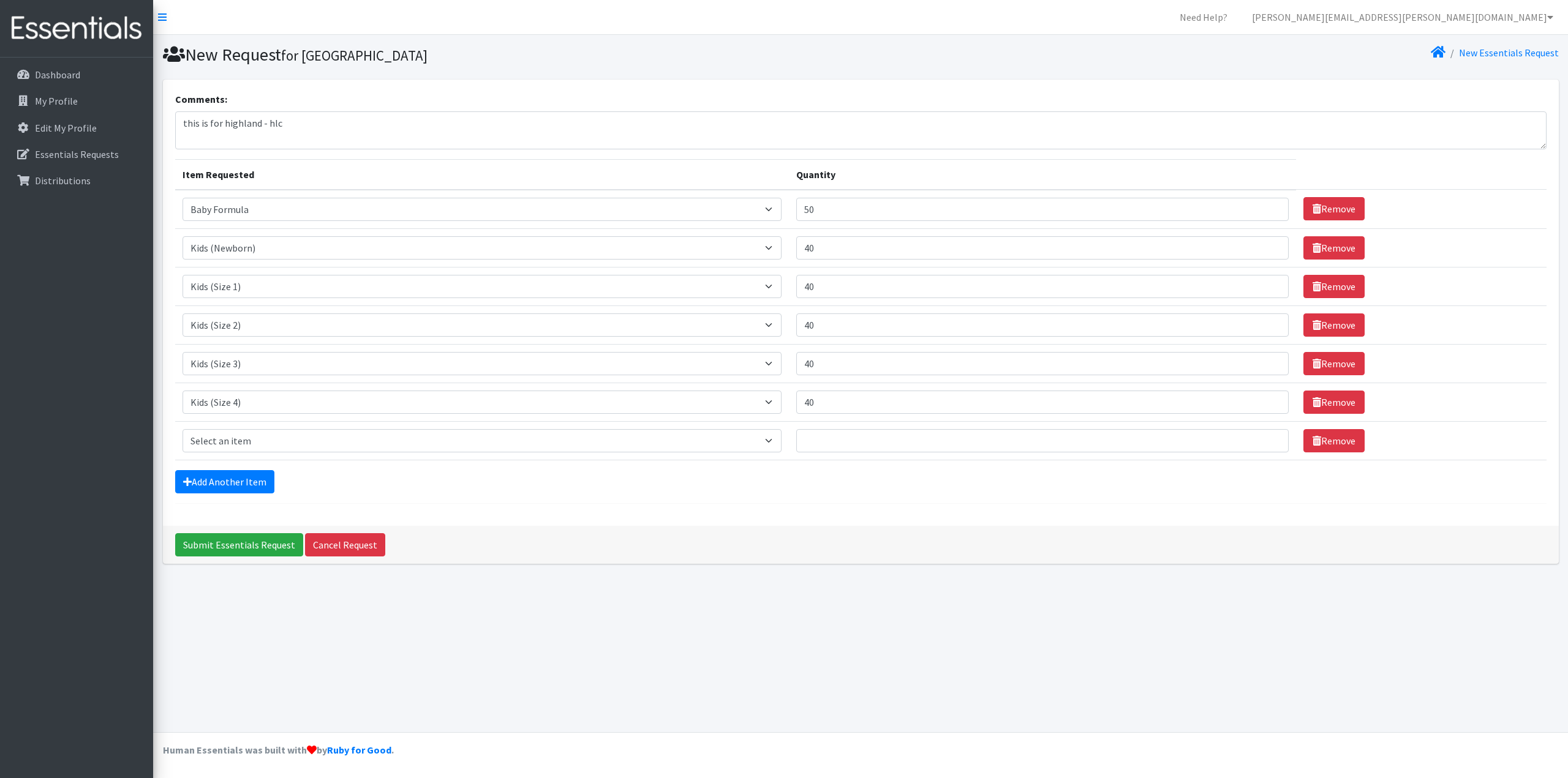
click at [267, 453] on td "Item Requested Select an item Baby Formula Kids (Newborn) Kids (Preemie) Kids (…" at bounding box center [482, 440] width 613 height 39
click at [282, 443] on select "Select an item Baby Formula Kids (Newborn) Kids (Preemie) Kids (Size 1) Kids (S…" at bounding box center [482, 441] width 599 height 24
select select "460"
click at [182, 429] on select "Select an item Baby Formula Kids (Newborn) Kids (Preemie) Kids (Size 1) Kids (S…" at bounding box center [482, 441] width 599 height 24
click at [885, 450] on input "Quantity" at bounding box center [1043, 441] width 492 height 24
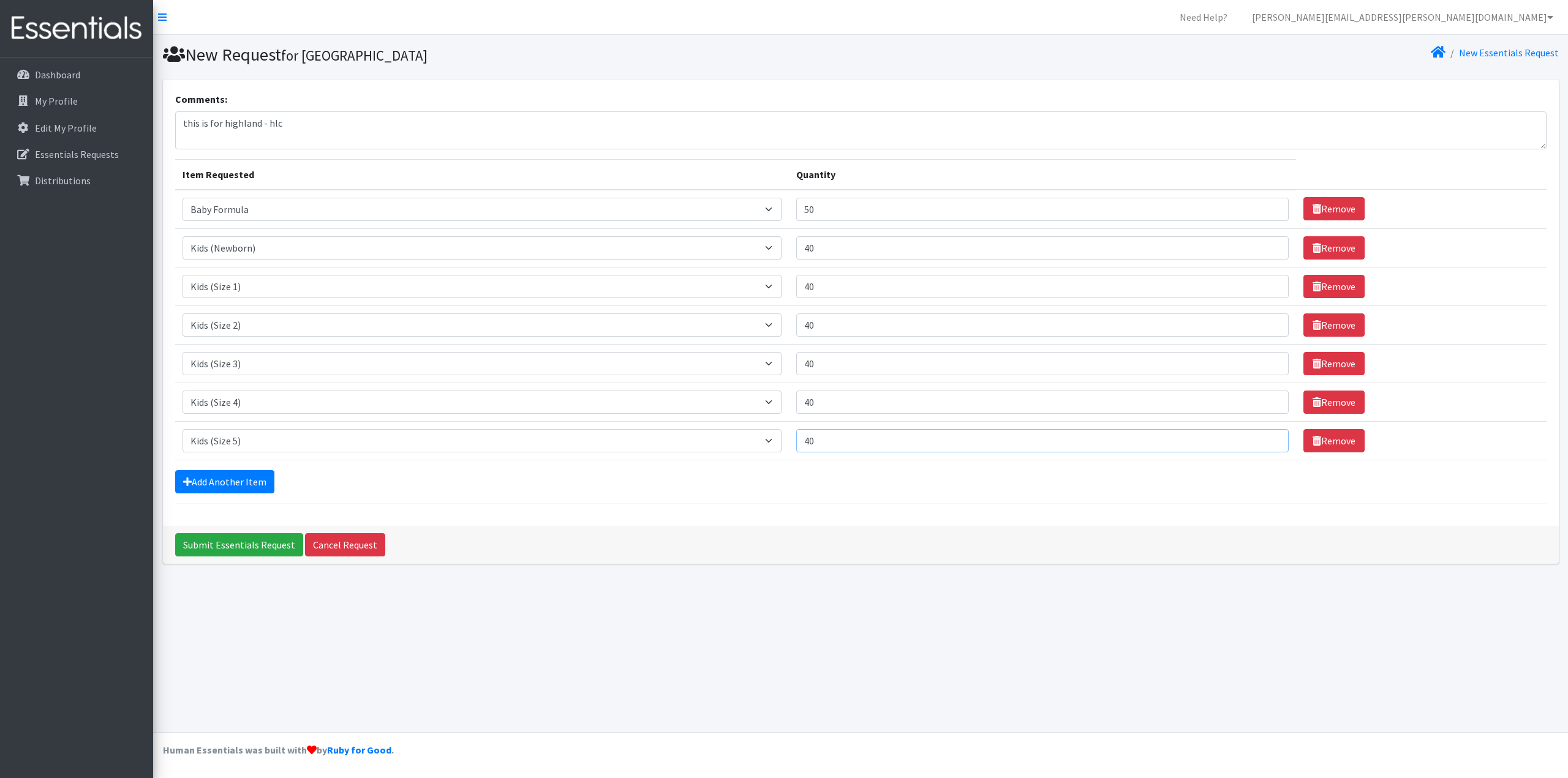
drag, startPoint x: 862, startPoint y: 443, endPoint x: 808, endPoint y: 444, distance: 54.0
click at [808, 444] on input "40" at bounding box center [1043, 441] width 492 height 24
type input "1001"
click at [846, 397] on input "40" at bounding box center [1043, 402] width 492 height 24
type input "4"
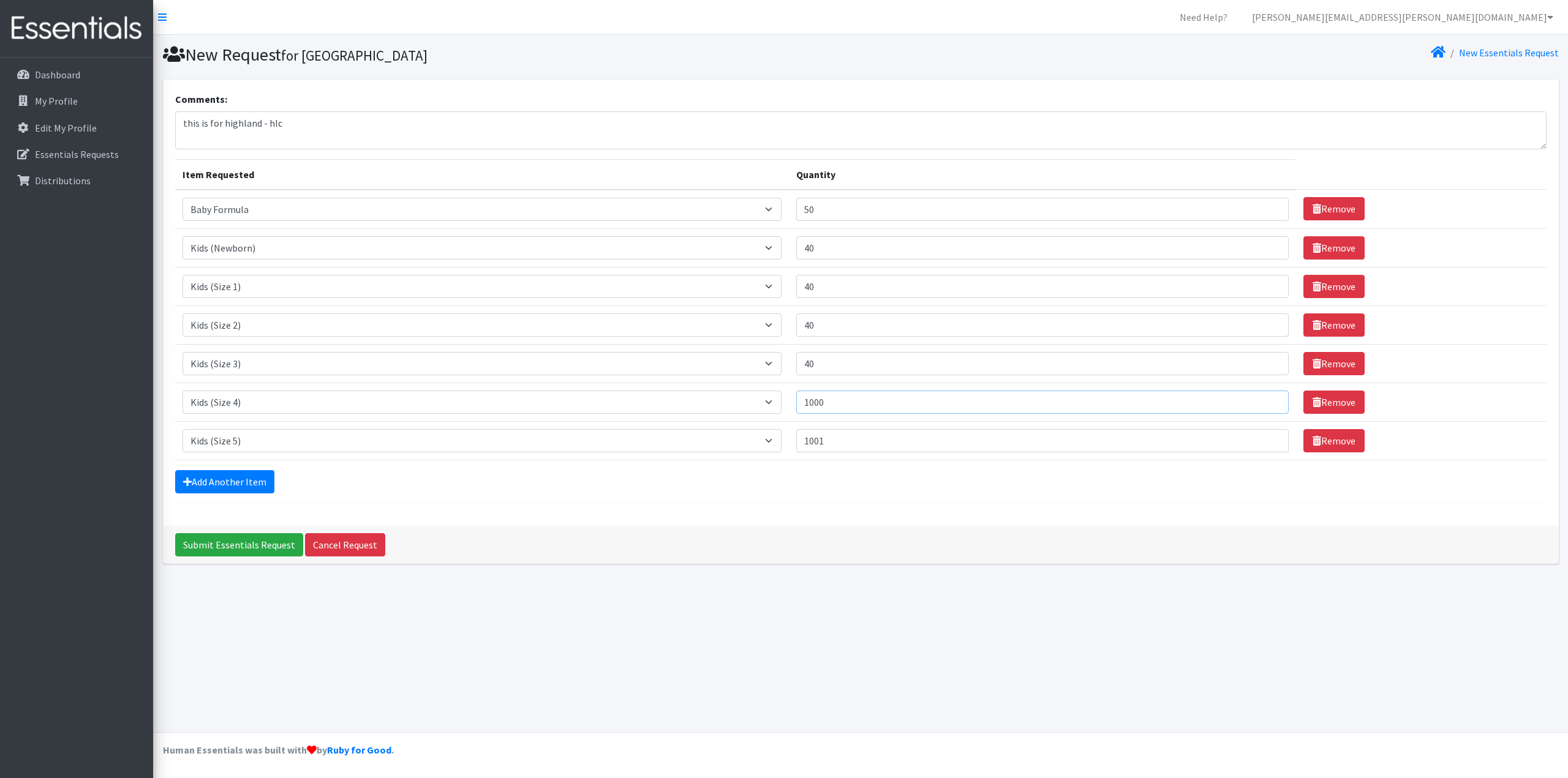
type input "1000"
click at [853, 363] on input "40" at bounding box center [1043, 364] width 492 height 24
type input "4"
type input "1000"
click at [846, 326] on input "40" at bounding box center [1043, 325] width 492 height 24
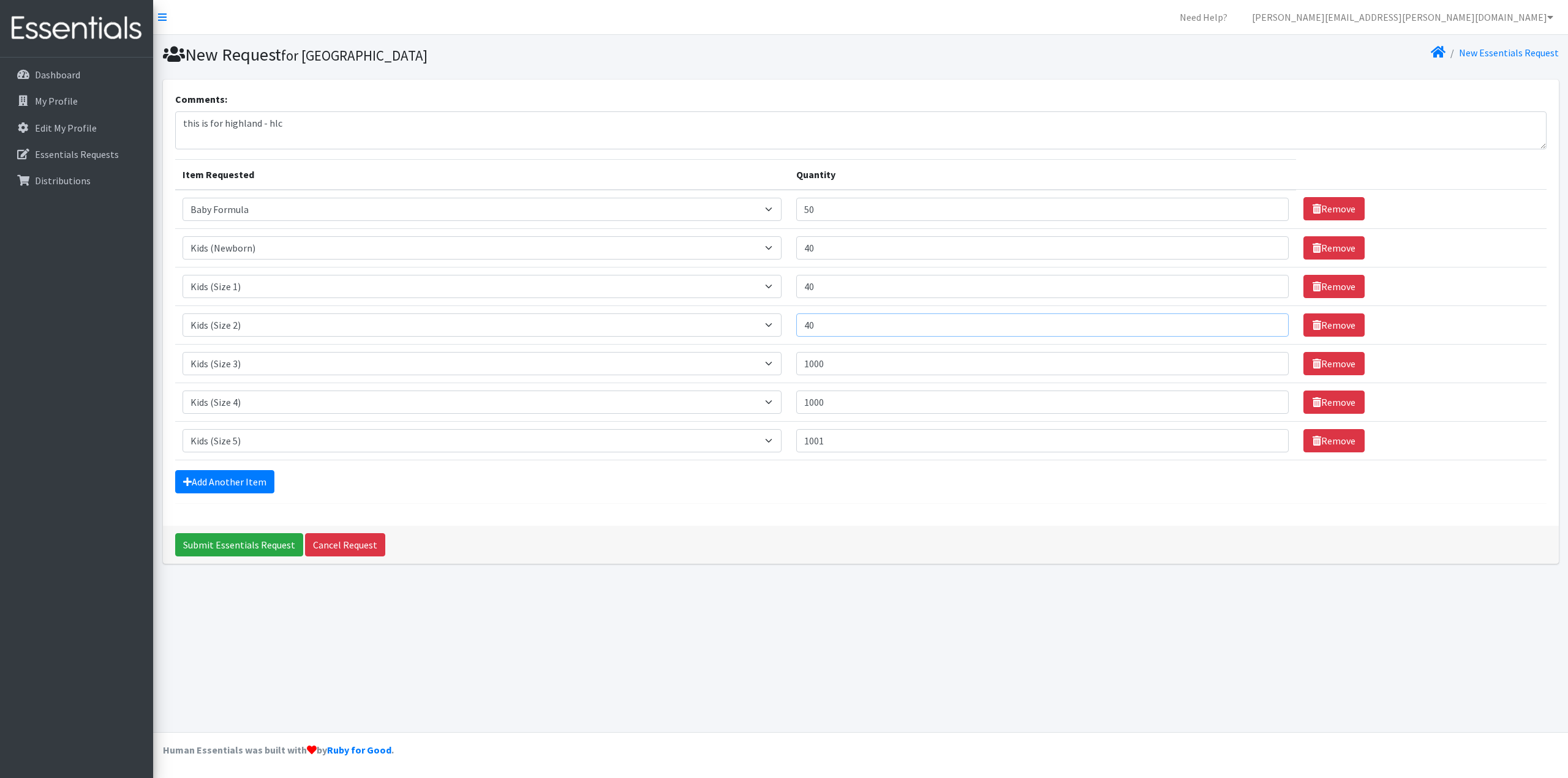
type input "4"
type input "1000"
click at [846, 281] on input "40" at bounding box center [1043, 287] width 492 height 24
type input "4"
type input "1000"
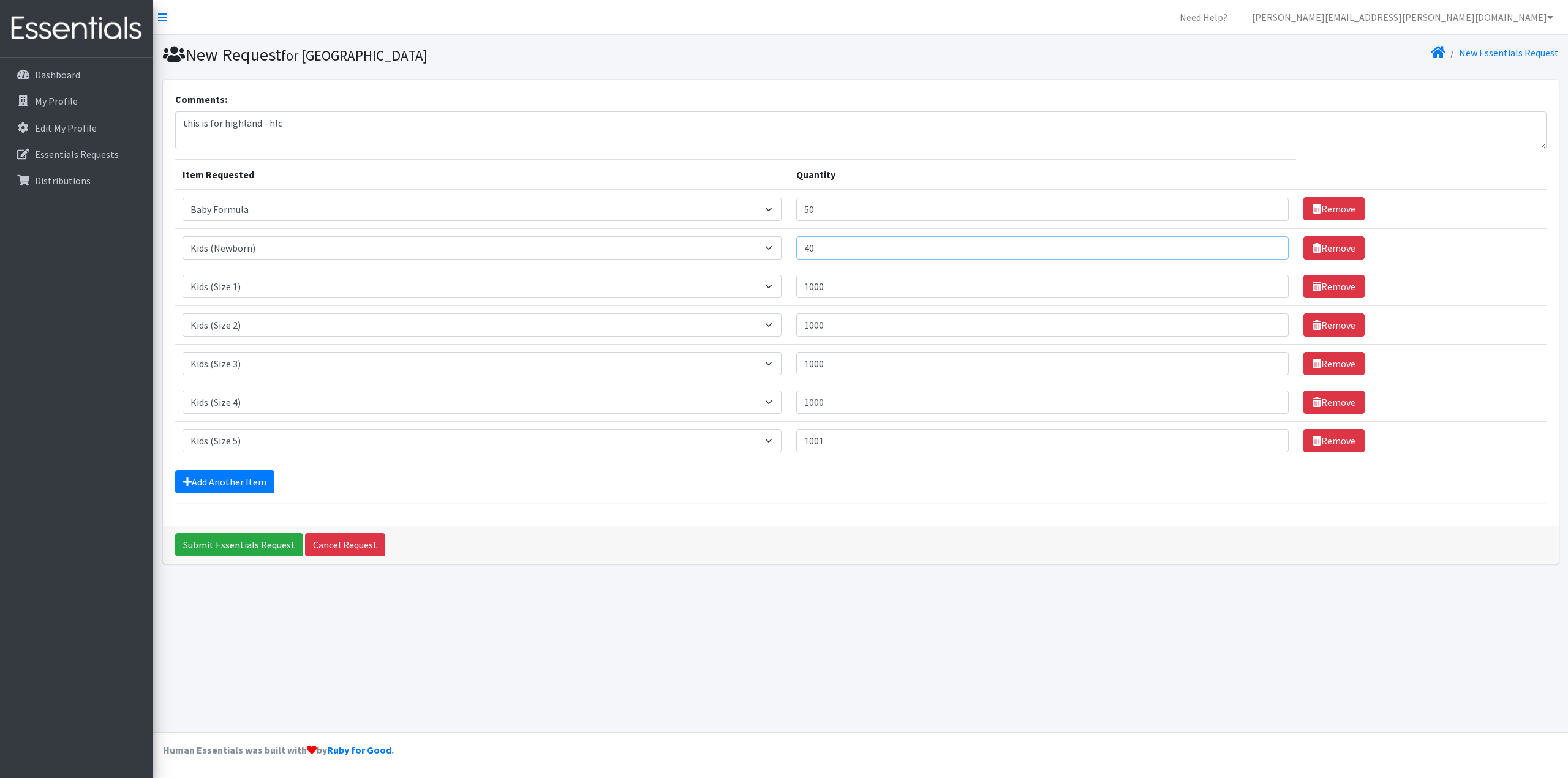
click at [841, 248] on input "40" at bounding box center [1043, 248] width 492 height 24
type input "4"
click at [849, 439] on input "1001" at bounding box center [1043, 441] width 492 height 24
type input "1000"
click at [822, 244] on input "Quantity" at bounding box center [1043, 248] width 492 height 24
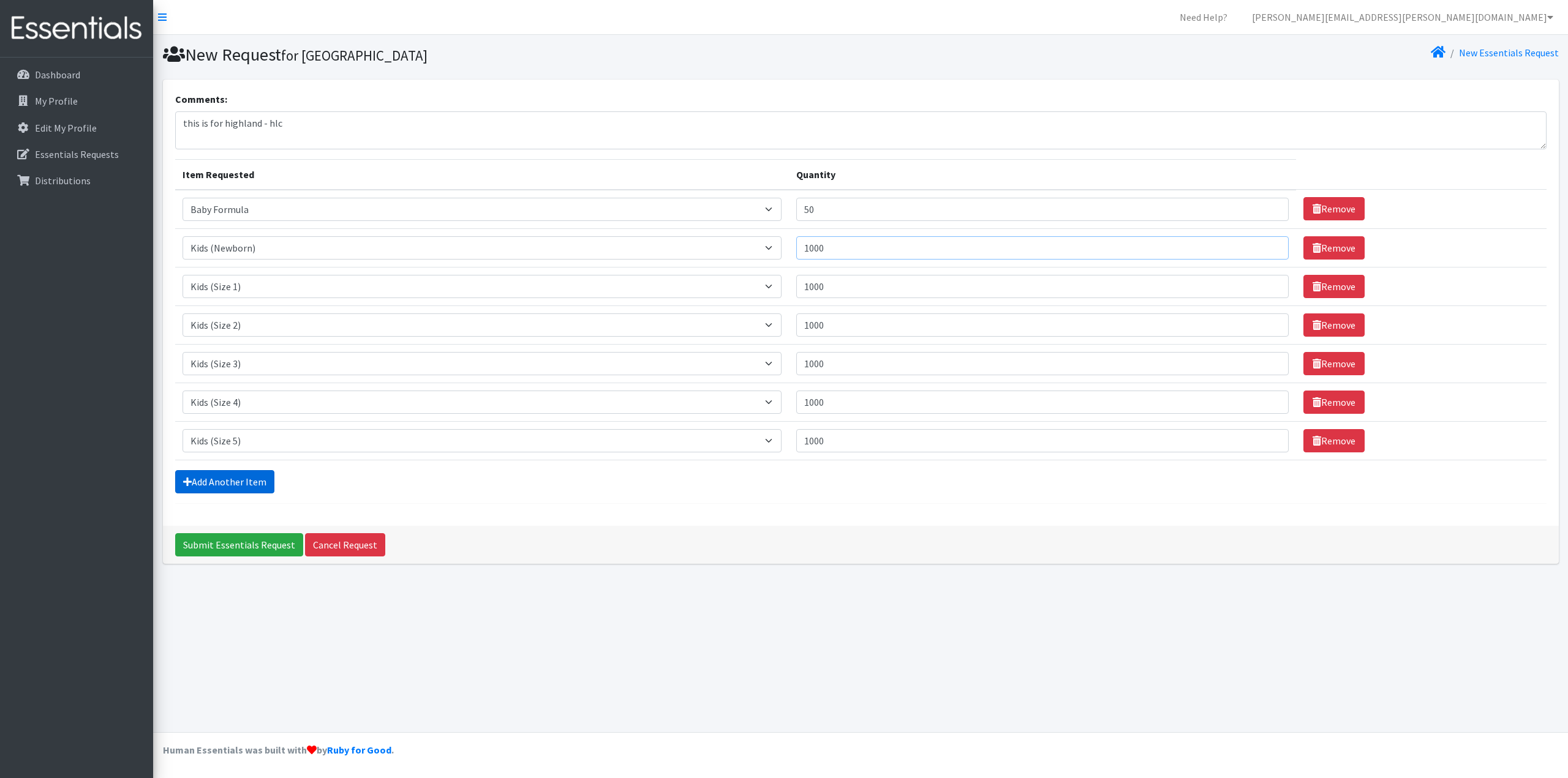
type input "1000"
click at [233, 475] on link "Add Another Item" at bounding box center [225, 482] width 99 height 24
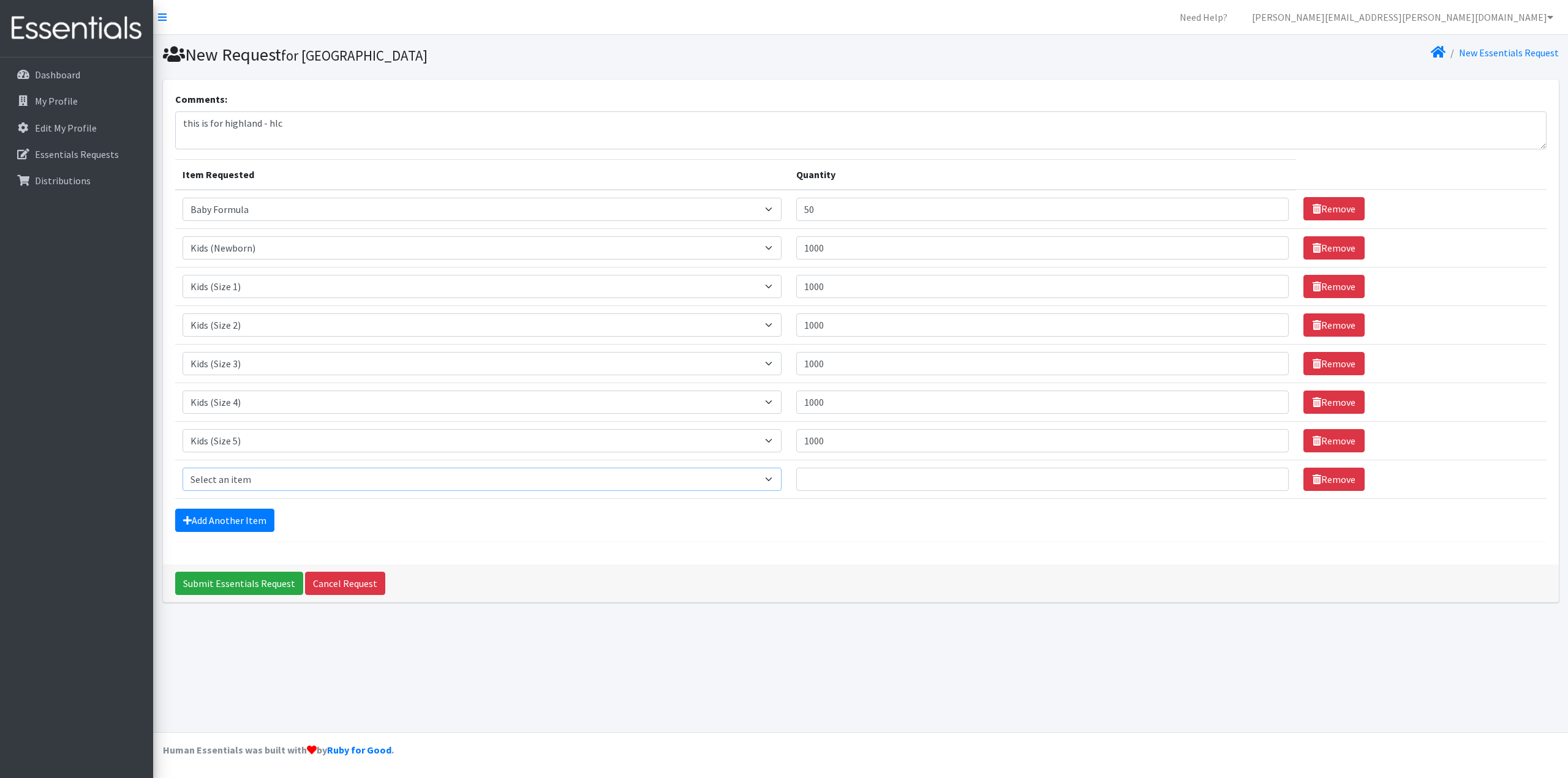
click at [239, 475] on select "Select an item Baby Formula Kids (Newborn) Kids (Preemie) Kids (Size 1) Kids (S…" at bounding box center [482, 479] width 599 height 24
select select "462"
click at [182, 468] on select "Select an item Baby Formula Kids (Newborn) Kids (Preemie) Kids (Size 1) Kids (S…" at bounding box center [482, 479] width 599 height 24
click at [916, 487] on input "Quantity" at bounding box center [1043, 479] width 492 height 24
type input "1000"
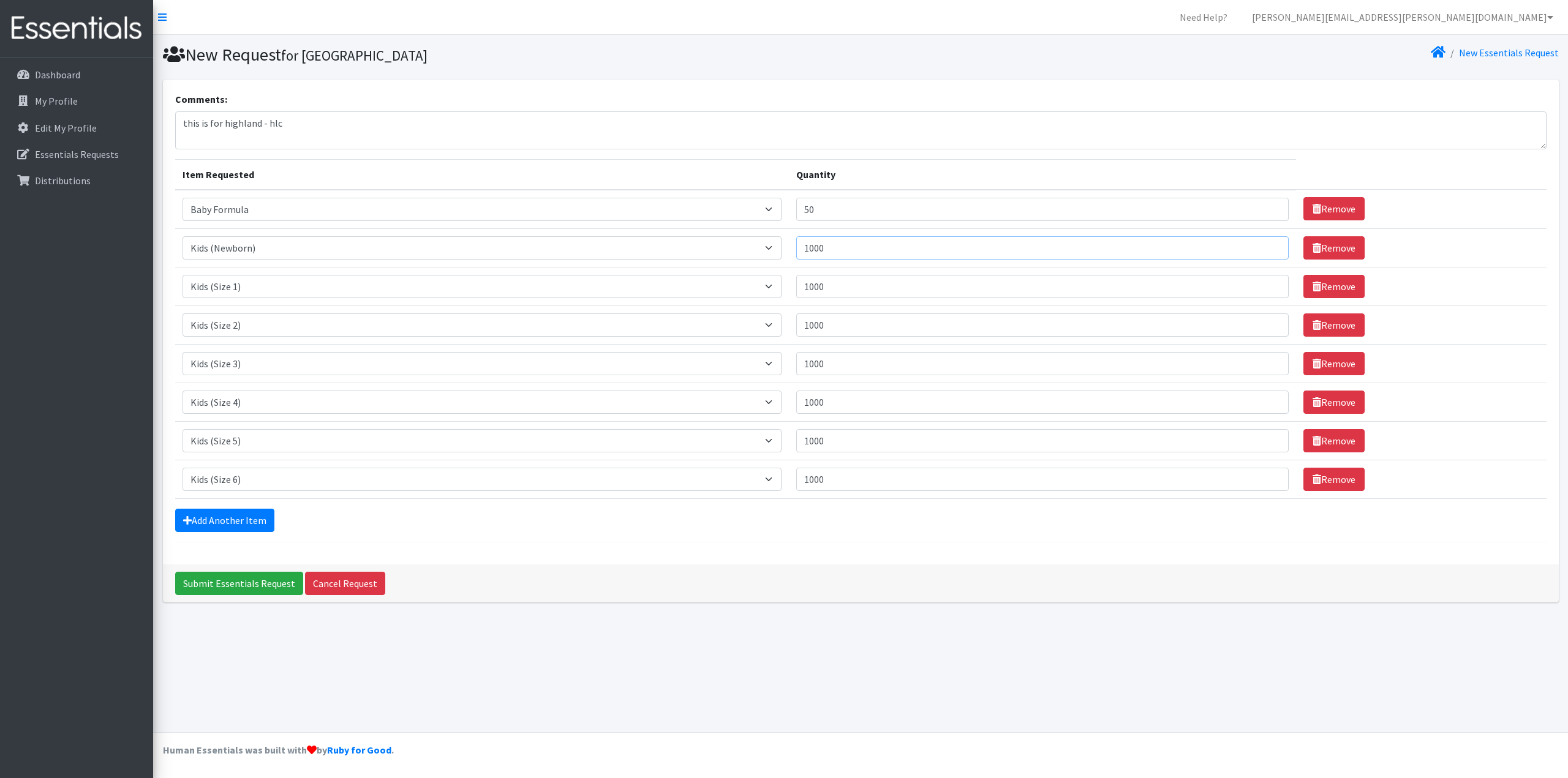
drag, startPoint x: 850, startPoint y: 246, endPoint x: 771, endPoint y: 243, distance: 79.1
click at [771, 243] on tr "Item Requested Select an item Baby Formula Kids (Newborn) Kids (Preemie) Kids (…" at bounding box center [861, 248] width 1371 height 39
type input "500"
click at [254, 521] on link "Add Another Item" at bounding box center [225, 520] width 99 height 24
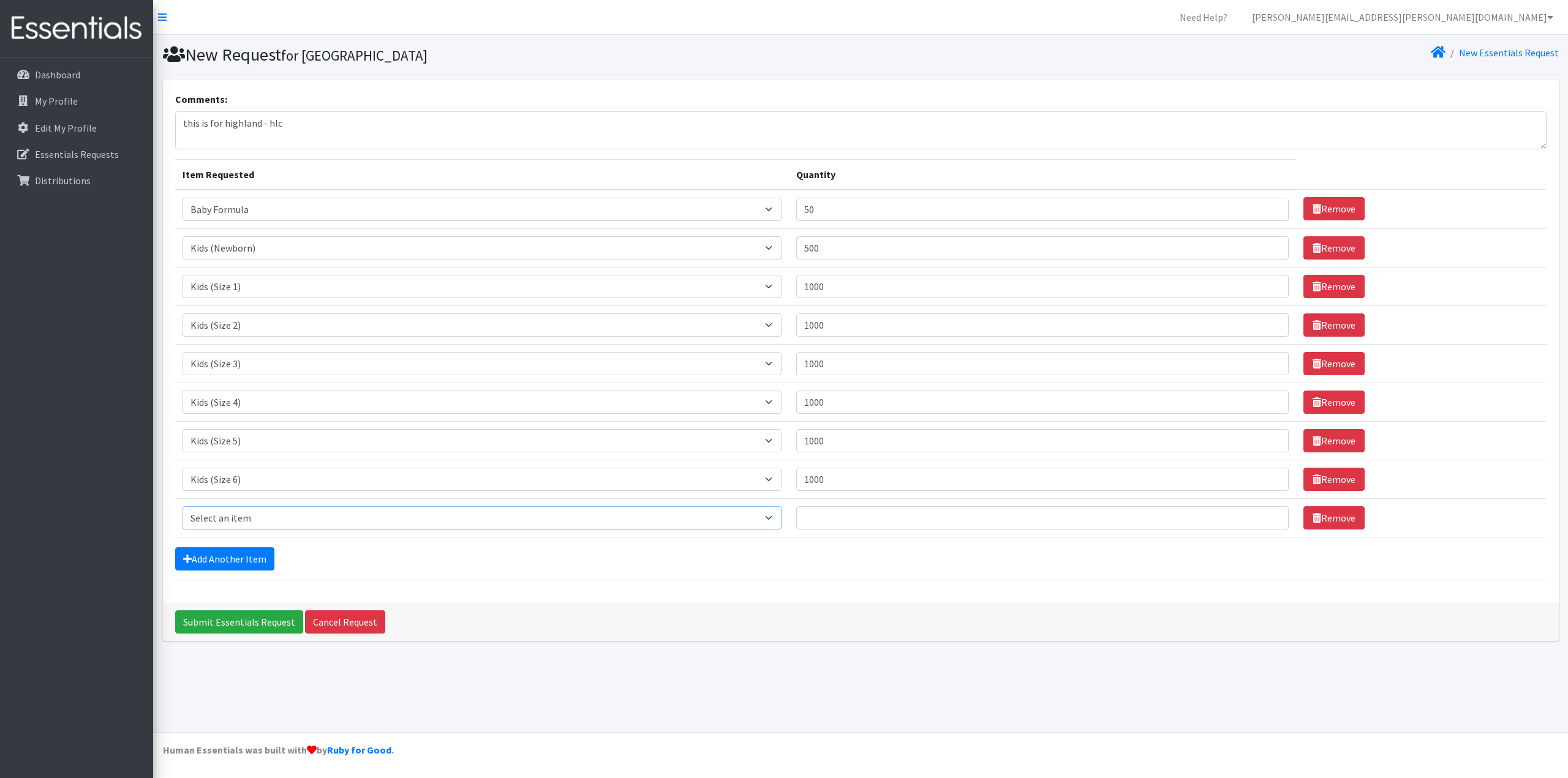
click at [266, 516] on select "Select an item Baby Formula Kids (Newborn) Kids (Preemie) Kids (Size 1) Kids (S…" at bounding box center [482, 518] width 599 height 24
click at [653, 514] on select "Select an item Baby Formula Kids (Newborn) Kids (Preemie) Kids (Size 1) Kids (S…" at bounding box center [482, 518] width 599 height 24
click at [182, 506] on select "Select an item Baby Formula Kids (Newborn) Kids (Preemie) Kids (Size 1) Kids (S…" at bounding box center [482, 518] width 599 height 24
click at [946, 530] on td "Quantity" at bounding box center [1042, 517] width 507 height 39
click at [946, 509] on input "Quantity" at bounding box center [1043, 518] width 492 height 24
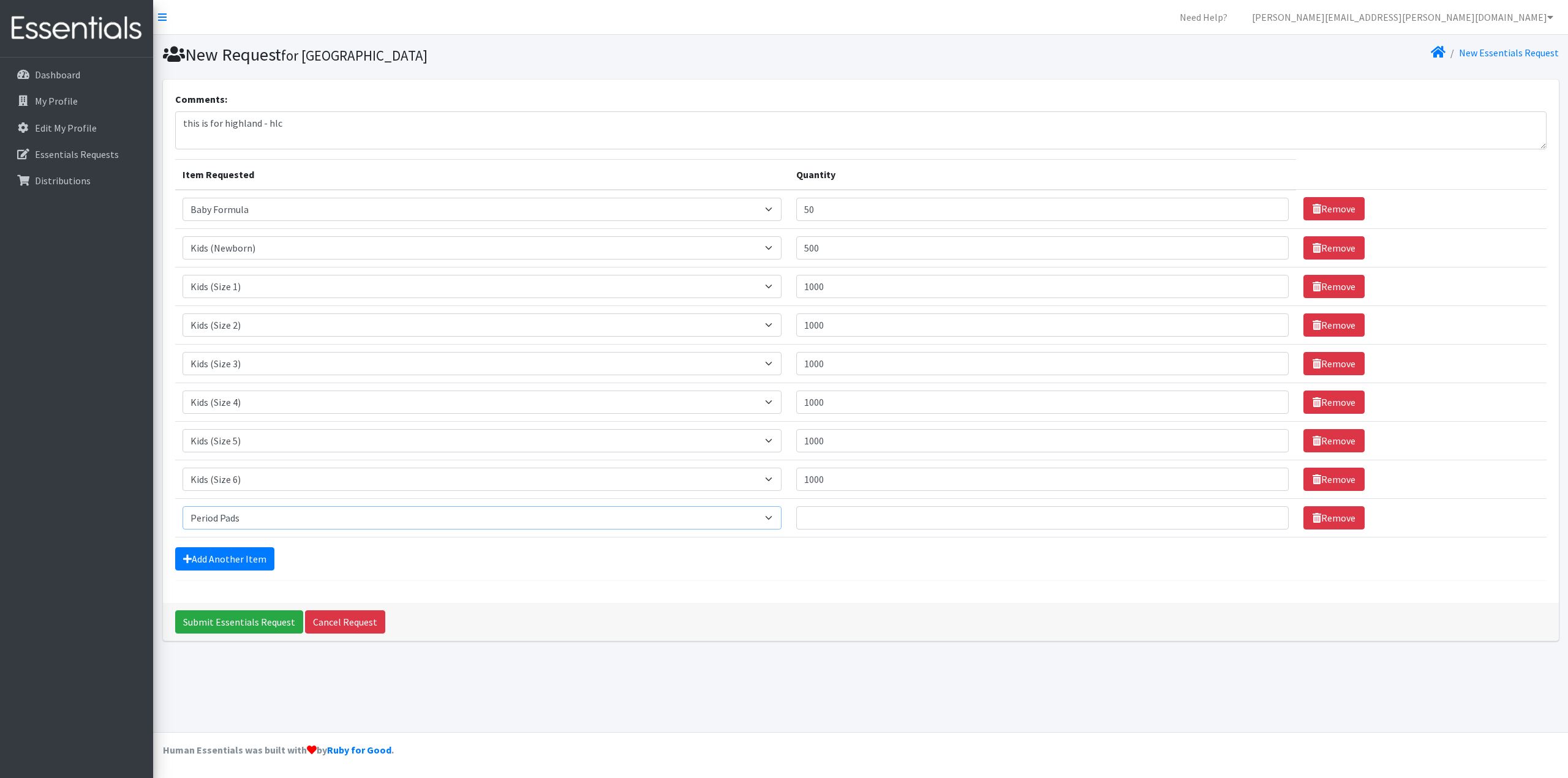
drag, startPoint x: 722, startPoint y: 519, endPoint x: 688, endPoint y: 513, distance: 34.5
click at [722, 519] on select "Select an item Baby Formula Kids (Newborn) Kids (Preemie) Kids (Size 1) Kids (S…" at bounding box center [482, 518] width 599 height 24
select select "1535"
click at [182, 506] on select "Select an item Baby Formula Kids (Newborn) Kids (Preemie) Kids (Size 1) Kids (S…" at bounding box center [482, 518] width 599 height 24
click at [948, 527] on input "Quantity" at bounding box center [1043, 518] width 492 height 24
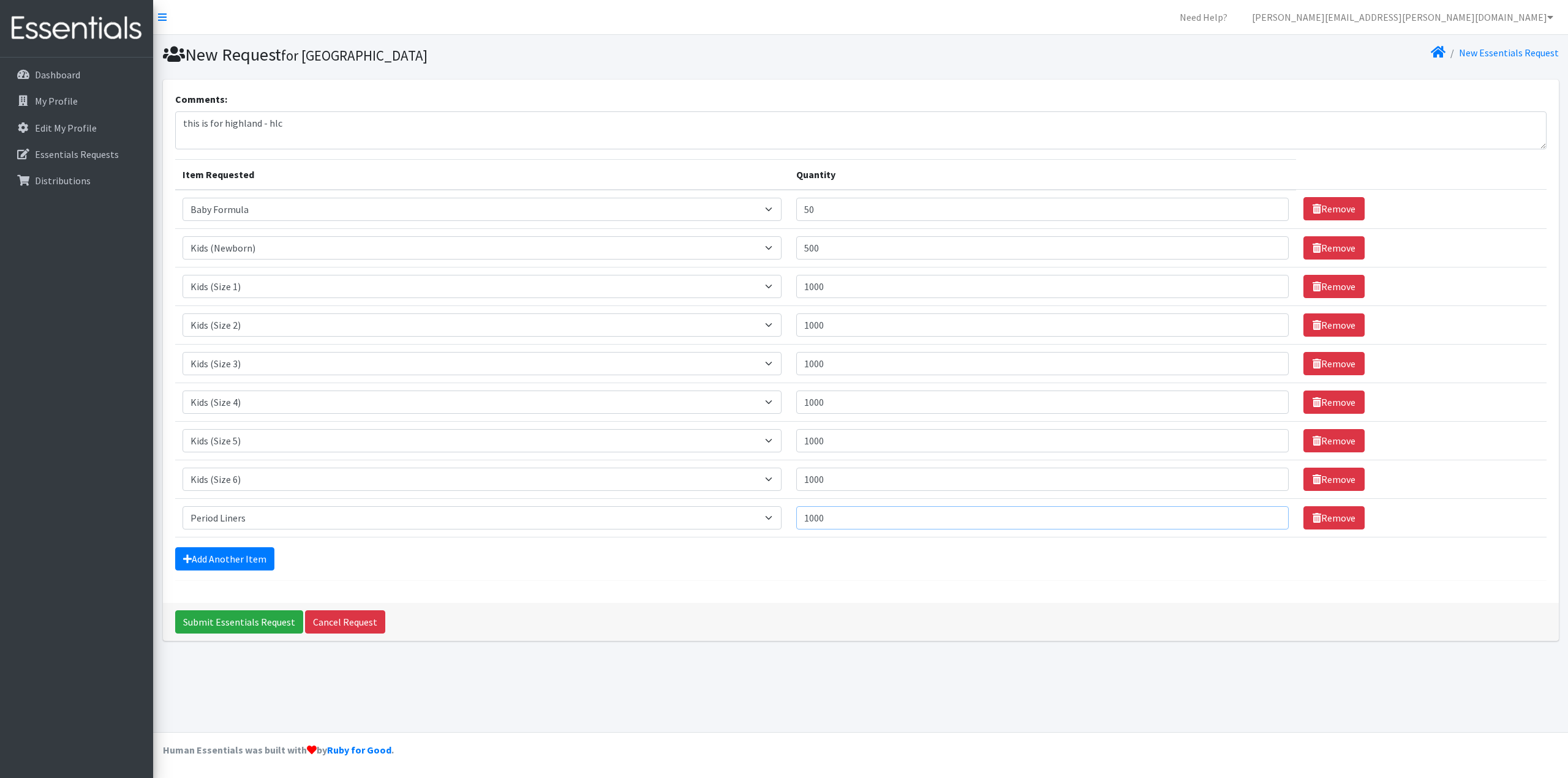
type input "1000"
click at [207, 541] on form "Comments: this is for highland - hlc Item Requested Quantity Item Requested Sel…" at bounding box center [861, 336] width 1371 height 489
click at [242, 560] on link "Add Another Item" at bounding box center [225, 559] width 99 height 24
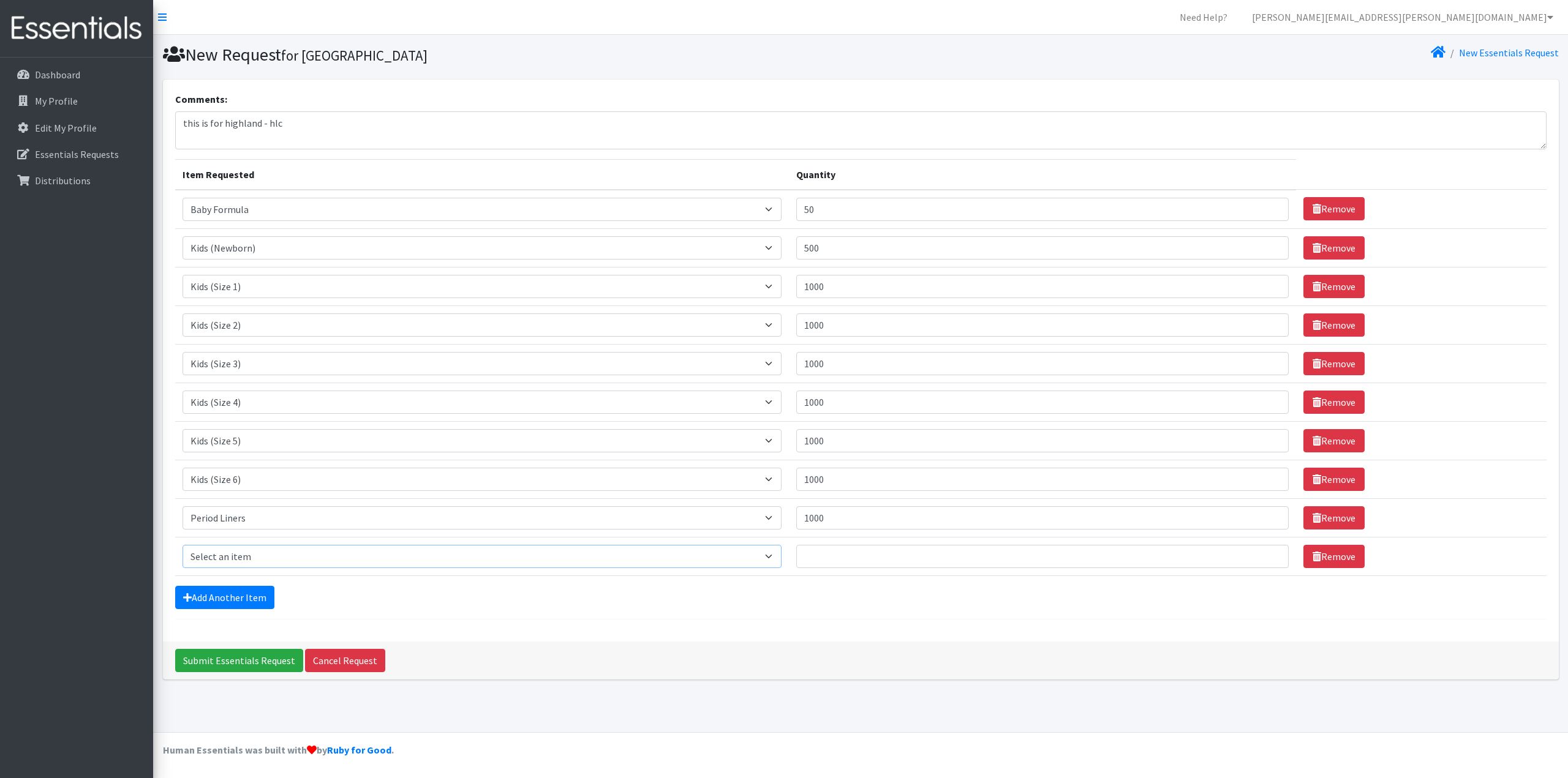
drag, startPoint x: 260, startPoint y: 560, endPoint x: 270, endPoint y: 572, distance: 15.6
click at [260, 560] on select "Select an item Baby Formula Kids (Newborn) Kids (Preemie) Kids (Size 1) Kids (S…" at bounding box center [482, 556] width 599 height 24
select select "1534"
click at [182, 545] on select "Select an item Baby Formula Kids (Newborn) Kids (Preemie) Kids (Size 1) Kids (S…" at bounding box center [482, 556] width 599 height 24
click at [858, 550] on input "Quantity" at bounding box center [1043, 556] width 492 height 24
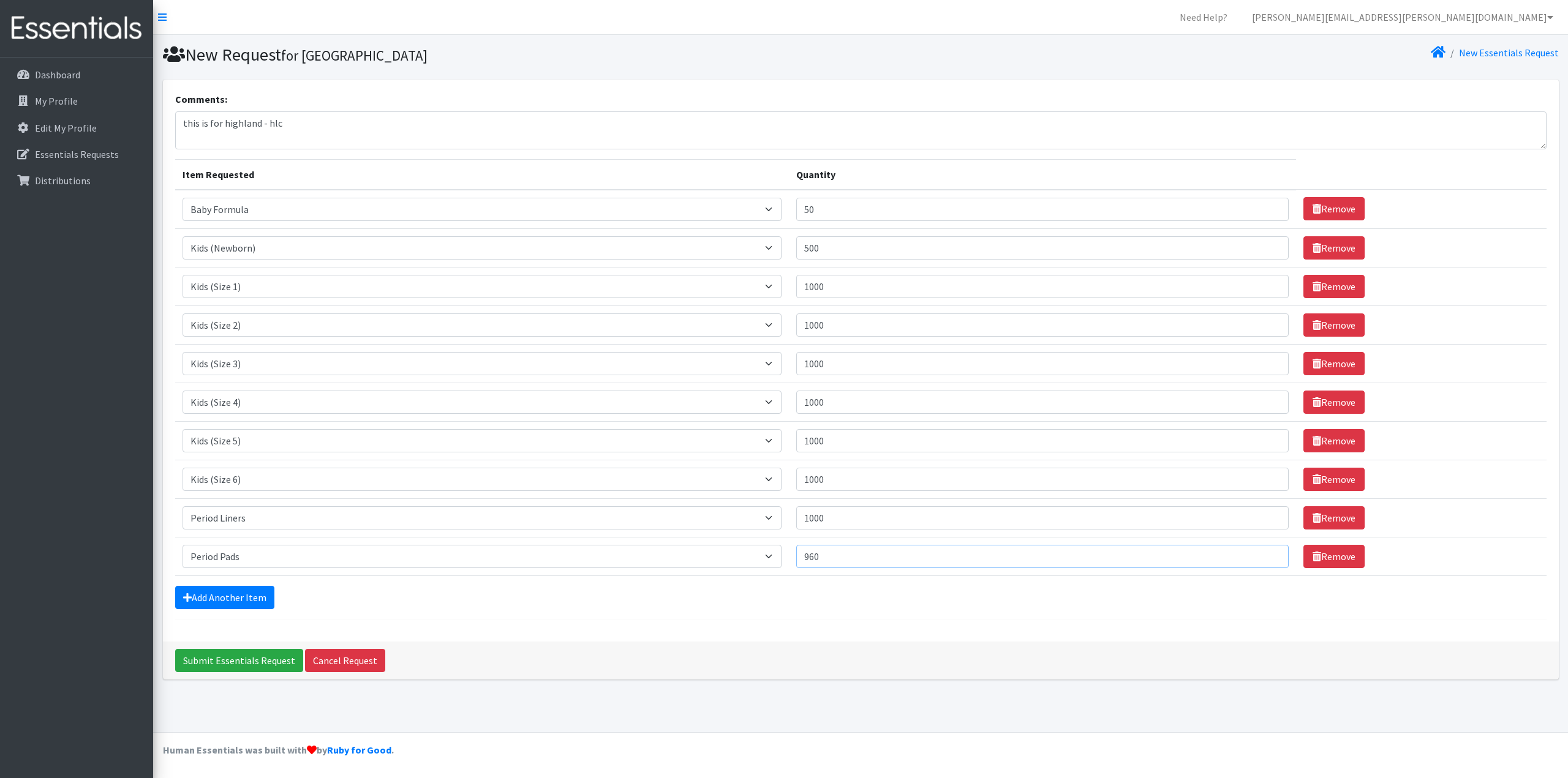
drag, startPoint x: 840, startPoint y: 554, endPoint x: 771, endPoint y: 554, distance: 69.0
click at [771, 554] on tr "Item Requested Select an item Baby Formula Kids (Newborn) Kids (Preemie) Kids (…" at bounding box center [861, 556] width 1371 height 39
type input "700"
click at [218, 598] on link "Add Another Item" at bounding box center [225, 597] width 99 height 24
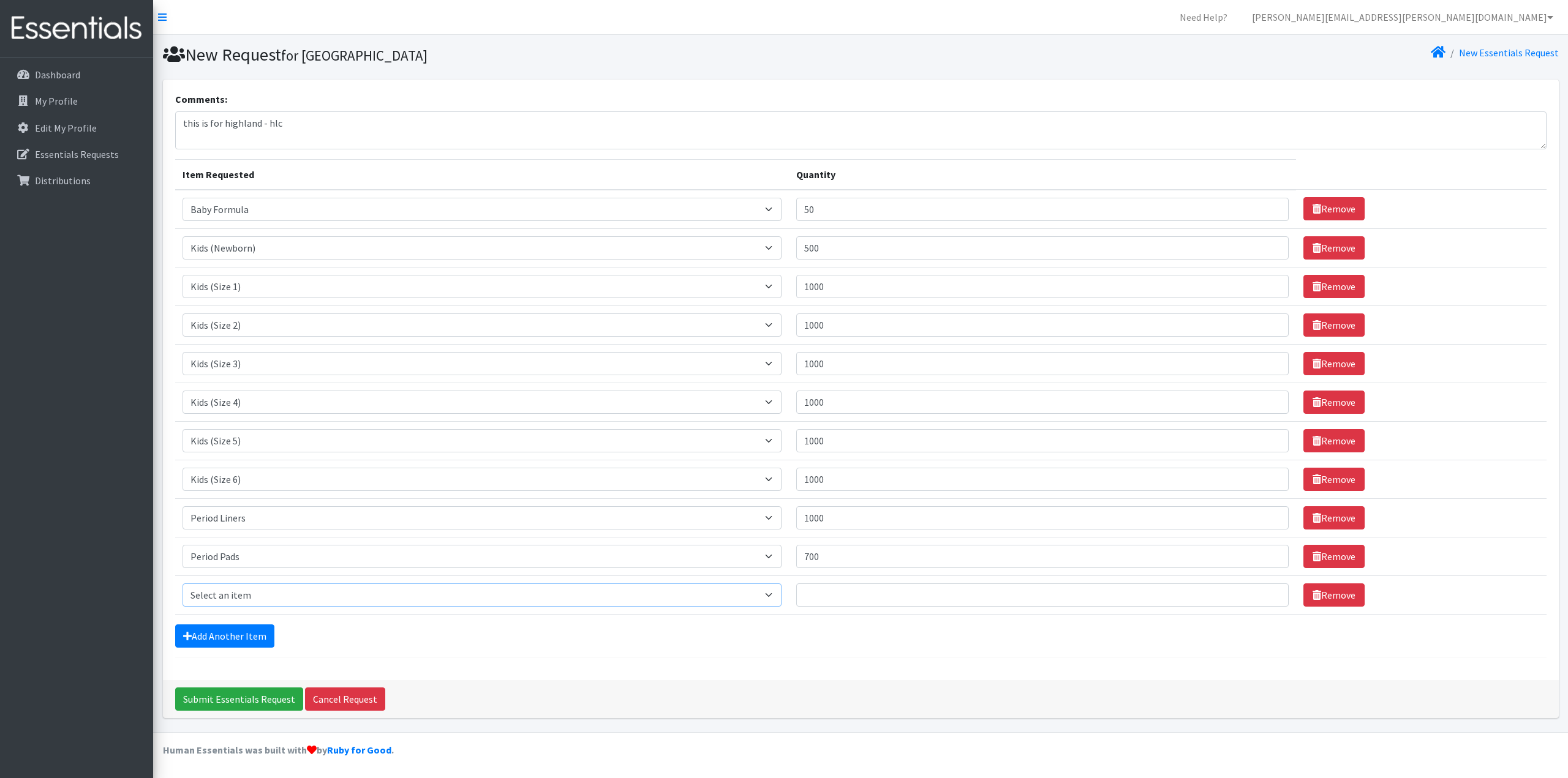
click at [282, 600] on select "Select an item Baby Formula Kids (Newborn) Kids (Preemie) Kids (Size 1) Kids (S…" at bounding box center [482, 595] width 599 height 24
select select "434"
click at [182, 583] on select "Select an item Baby Formula Kids (Newborn) Kids (Preemie) Kids (Size 1) Kids (S…" at bounding box center [482, 595] width 599 height 24
click at [900, 605] on input "Quantity" at bounding box center [1043, 595] width 492 height 24
type input "140"
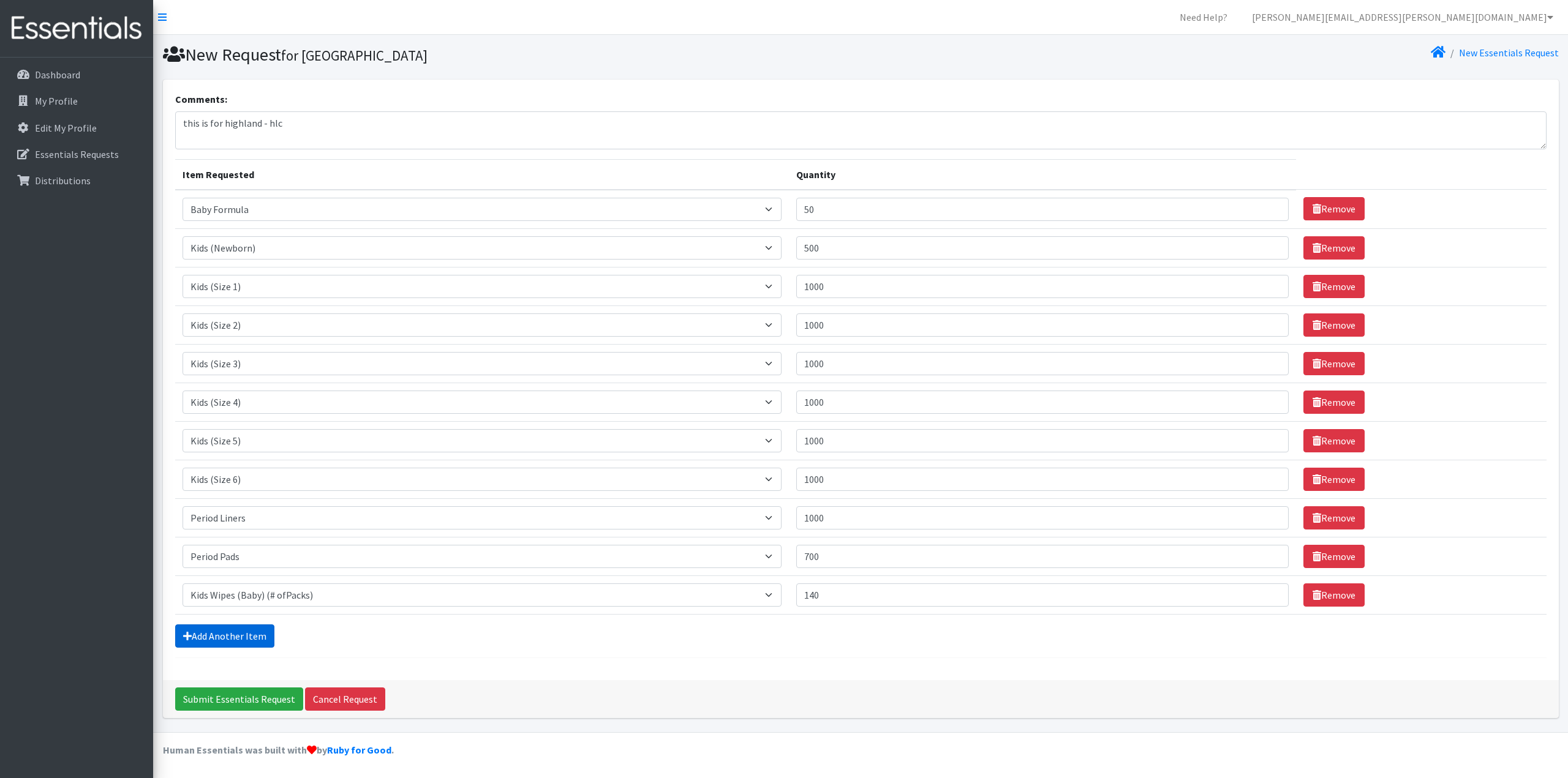
click at [259, 640] on link "Add Another Item" at bounding box center [225, 636] width 99 height 24
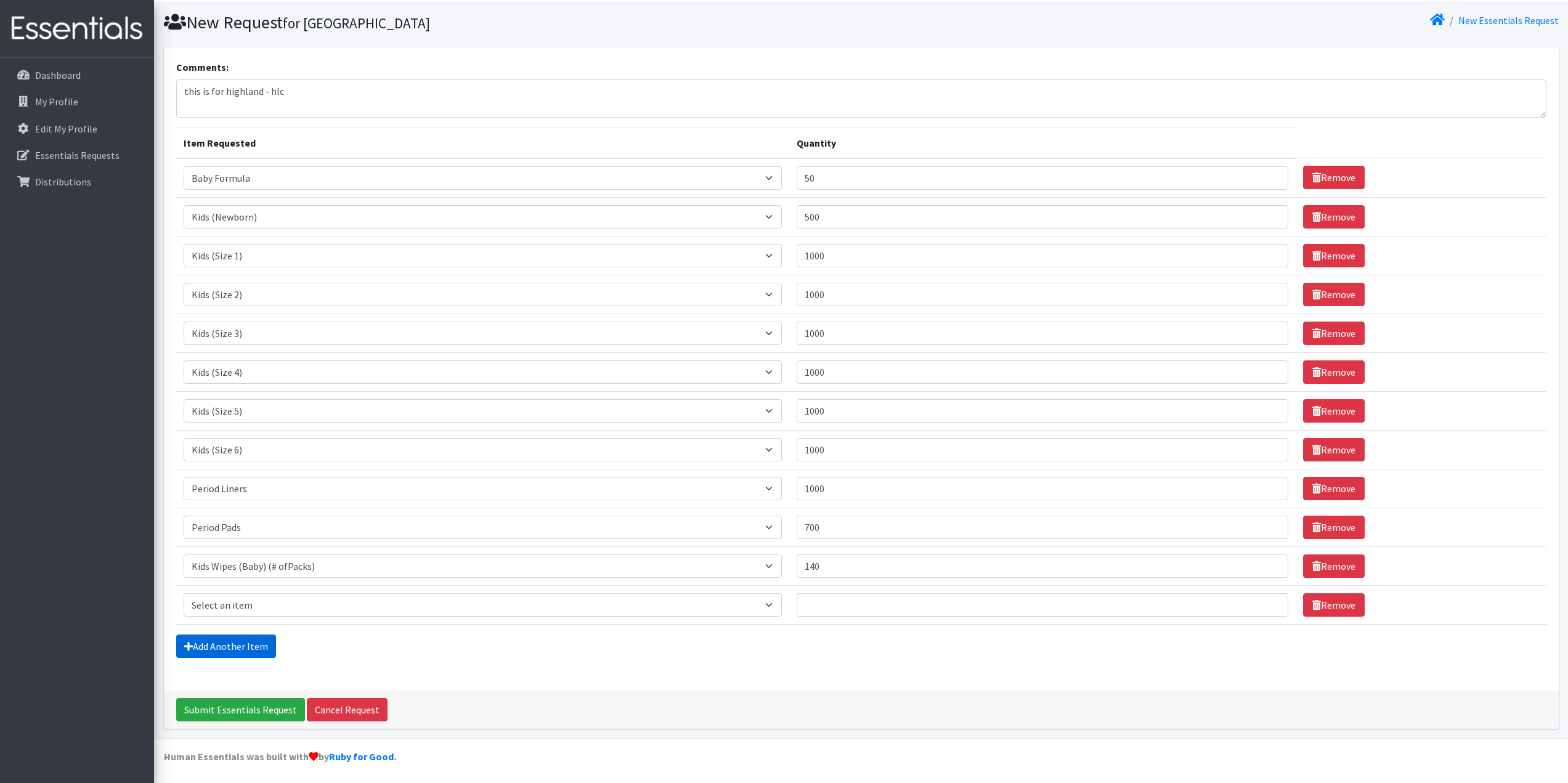
scroll to position [35, 0]
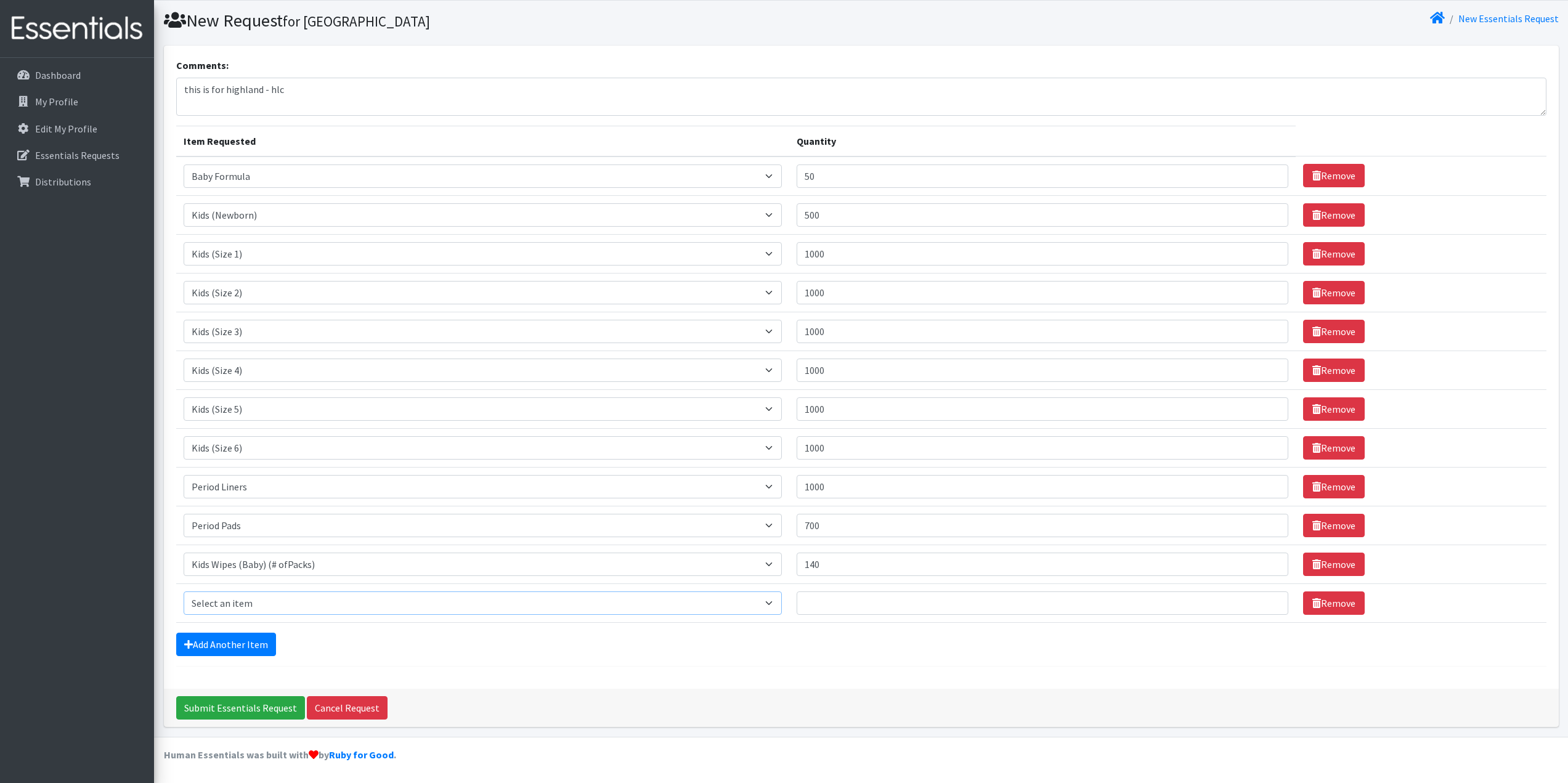
click at [244, 610] on select "Select an item Baby Formula Kids (Newborn) Kids (Preemie) Kids (Size 1) Kids (S…" at bounding box center [483, 603] width 599 height 24
select select "1536"
click at [184, 592] on select "Select an item Baby Formula Kids (Newborn) Kids (Preemie) Kids (Size 1) Kids (S…" at bounding box center [483, 603] width 599 height 24
click at [826, 603] on input "Quantity" at bounding box center [1043, 603] width 492 height 24
click at [311, 609] on select "Select an item Baby Formula Kids (Newborn) Kids (Preemie) Kids (Size 1) Kids (S…" at bounding box center [483, 603] width 599 height 24
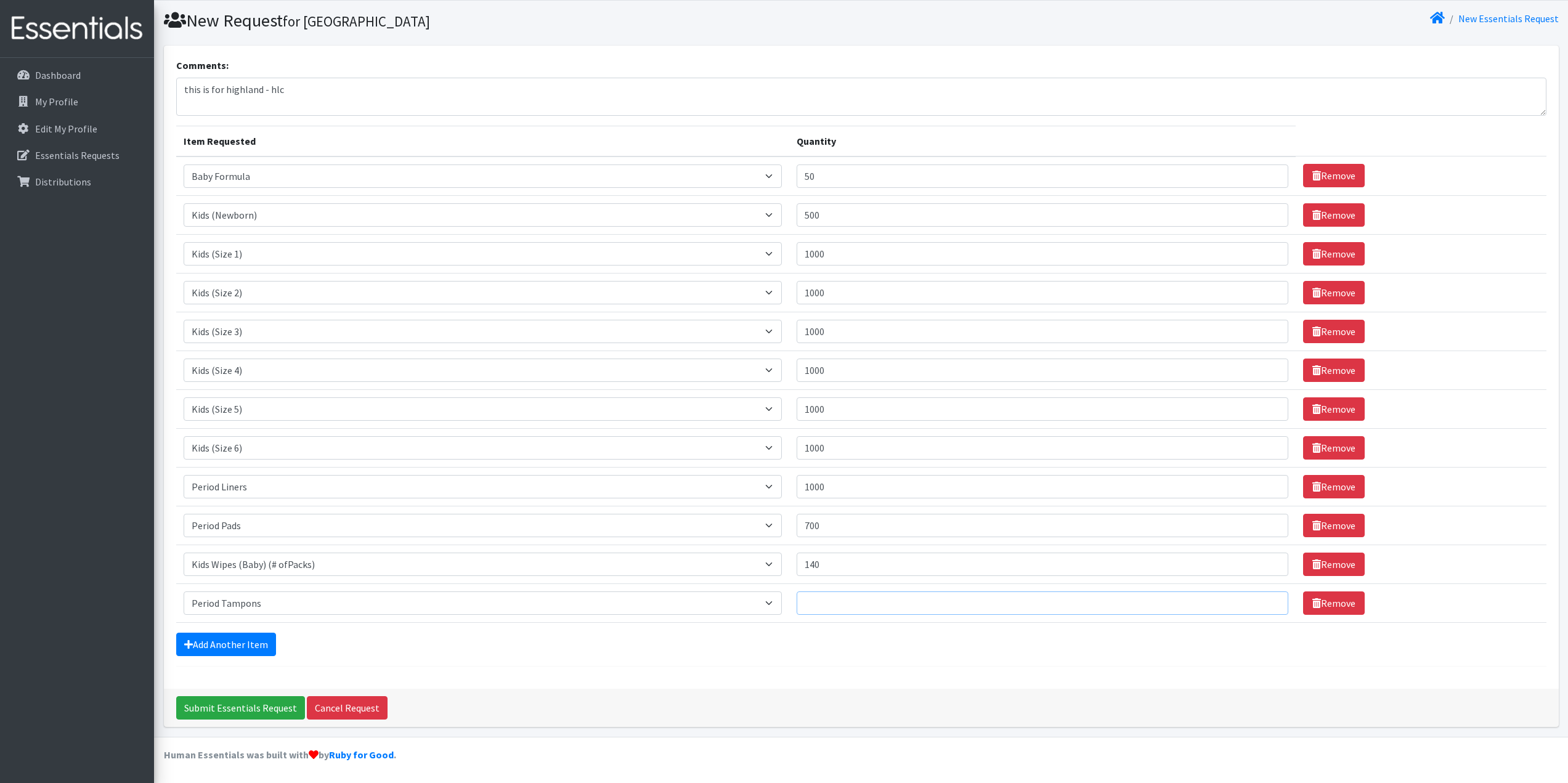
click at [862, 593] on input "Quantity" at bounding box center [1043, 603] width 492 height 24
click at [223, 643] on link "Add Another Item" at bounding box center [226, 645] width 100 height 24
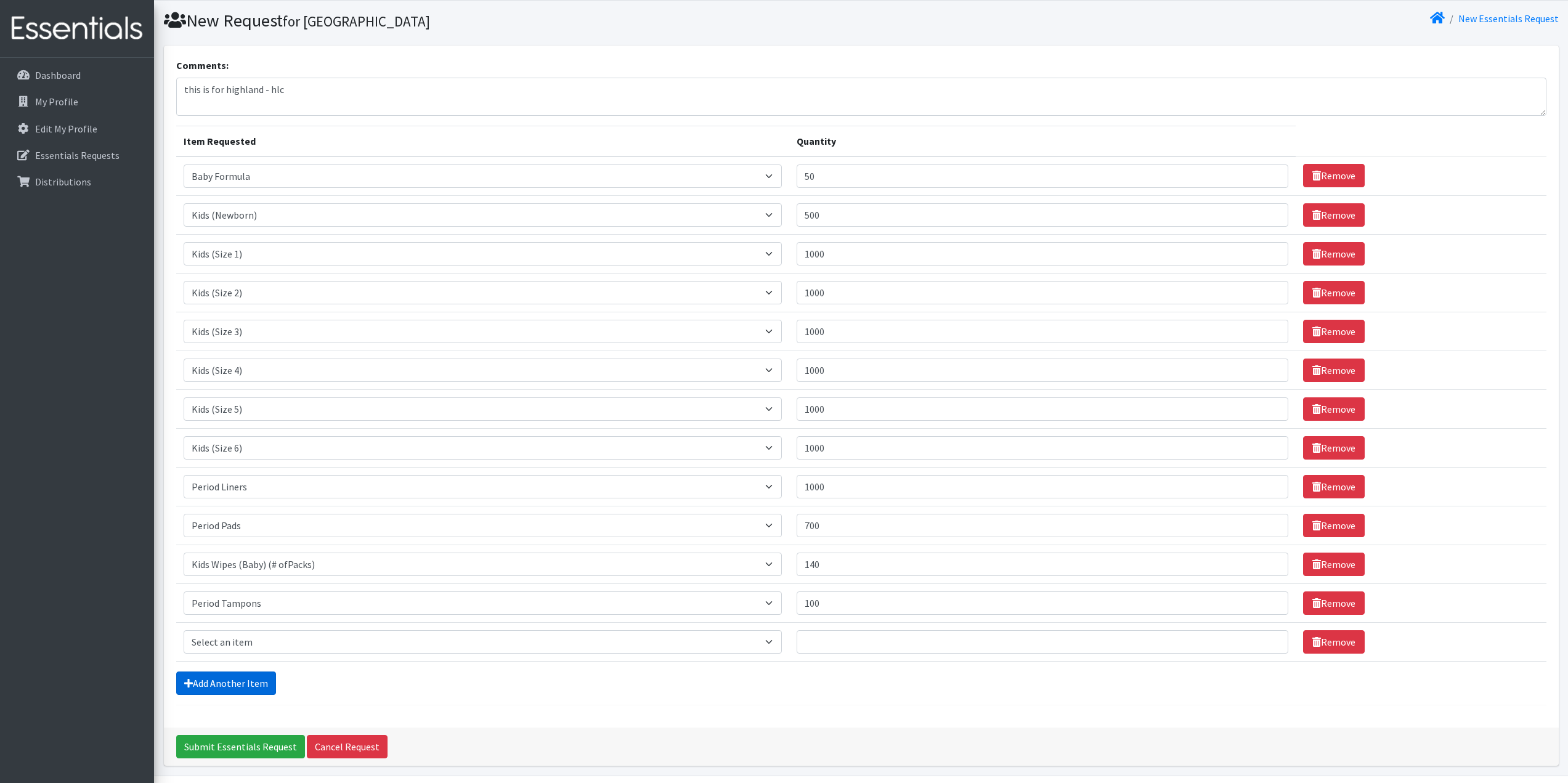
scroll to position [74, 0]
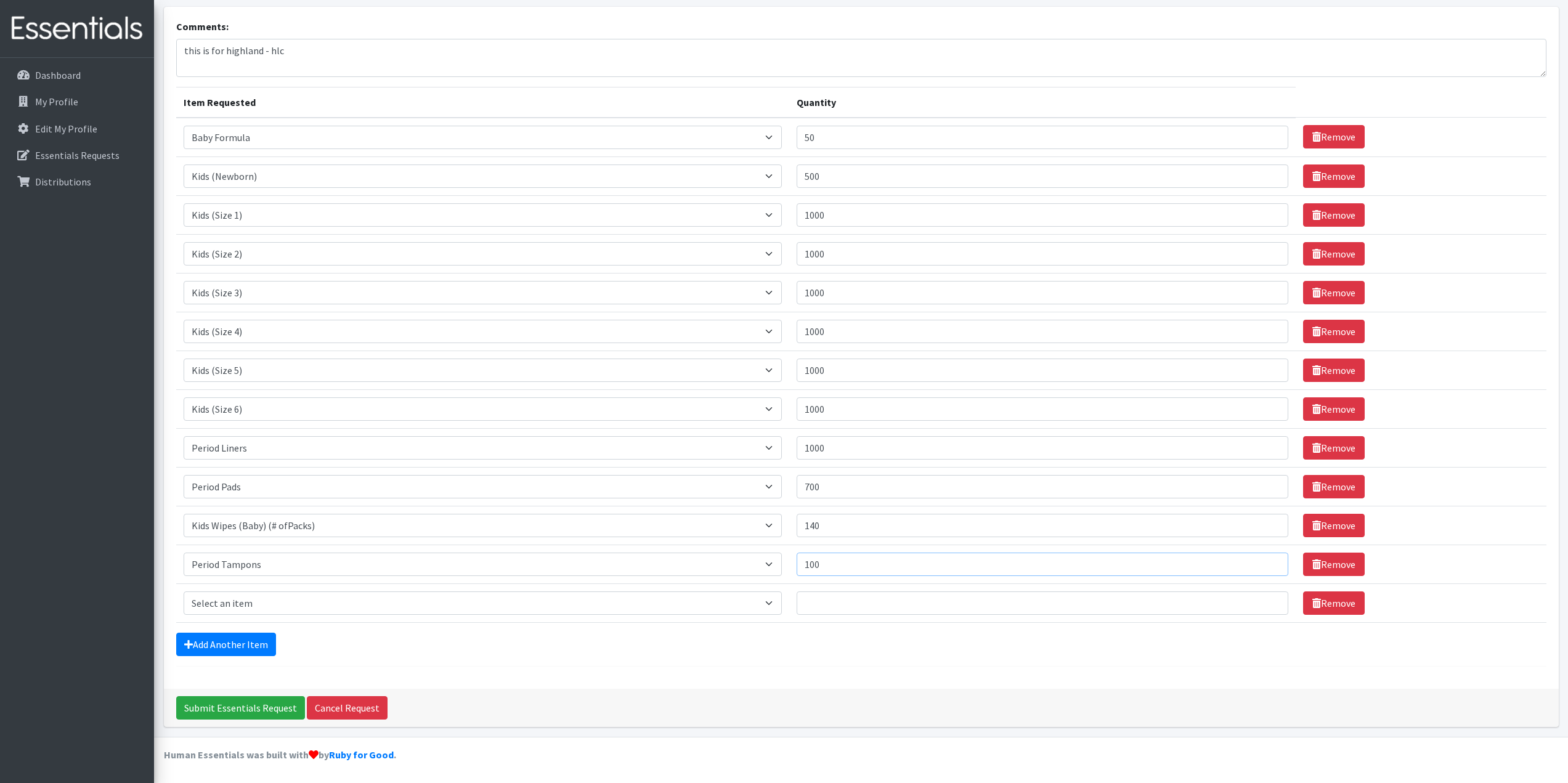
drag, startPoint x: 851, startPoint y: 566, endPoint x: 739, endPoint y: 563, distance: 112.0
click at [739, 563] on tr "Item Requested Select an item Baby Formula Kids (Newborn) Kids (Preemie) Kids (…" at bounding box center [862, 564] width 1370 height 39
type input "300"
click at [355, 601] on select "Select an item Baby Formula Kids (Newborn) Kids (Preemie) Kids (Size 1) Kids (S…" at bounding box center [483, 603] width 599 height 24
select select "444"
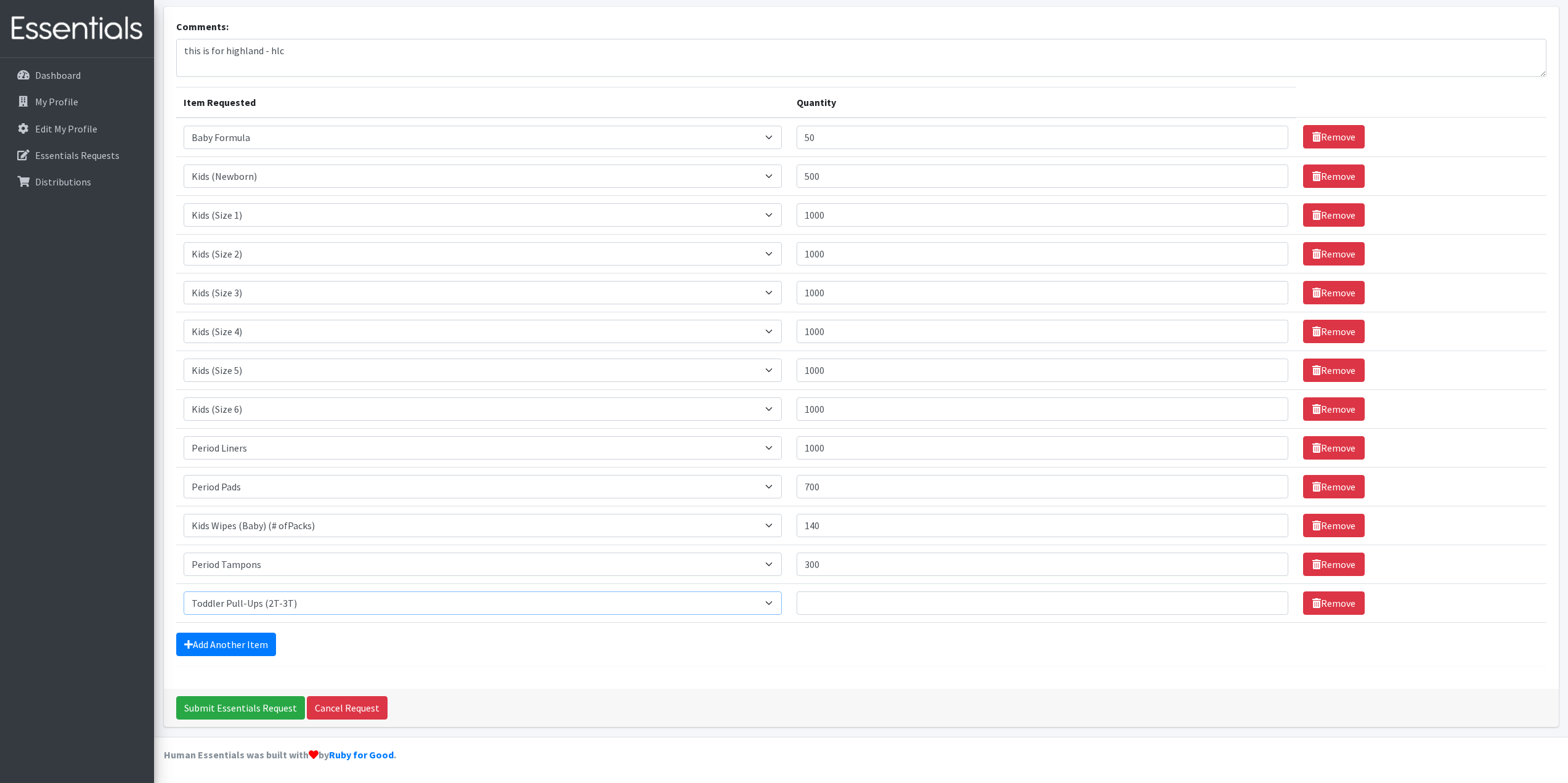
click at [184, 592] on select "Select an item Baby Formula Kids (Newborn) Kids (Preemie) Kids (Size 1) Kids (S…" at bounding box center [483, 603] width 599 height 24
click at [927, 608] on input "Quantity" at bounding box center [1043, 603] width 492 height 24
type input "100"
drag, startPoint x: 279, startPoint y: 641, endPoint x: 272, endPoint y: 641, distance: 7.0
click at [278, 641] on div "Add Another Item" at bounding box center [862, 645] width 1370 height 24
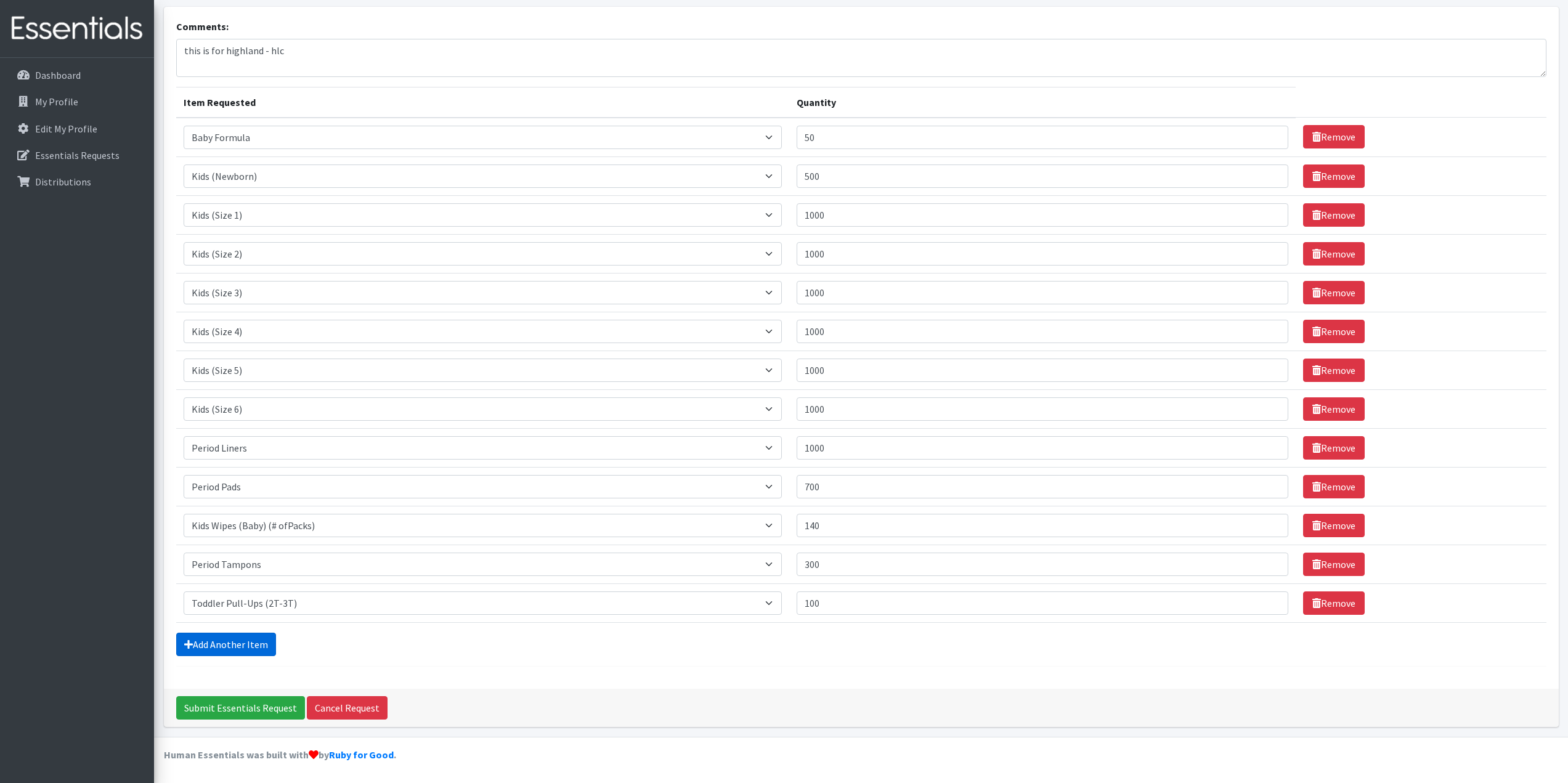
click at [269, 643] on link "Add Another Item" at bounding box center [226, 645] width 100 height 24
click at [282, 598] on select "Select an item Baby Formula Kids (Newborn) Kids (Preemie) Kids (Size 1) Kids (S…" at bounding box center [483, 603] width 599 height 24
select select "445"
click at [184, 592] on select "Select an item Baby Formula Kids (Newborn) Kids (Preemie) Kids (Size 1) Kids (S…" at bounding box center [483, 603] width 599 height 24
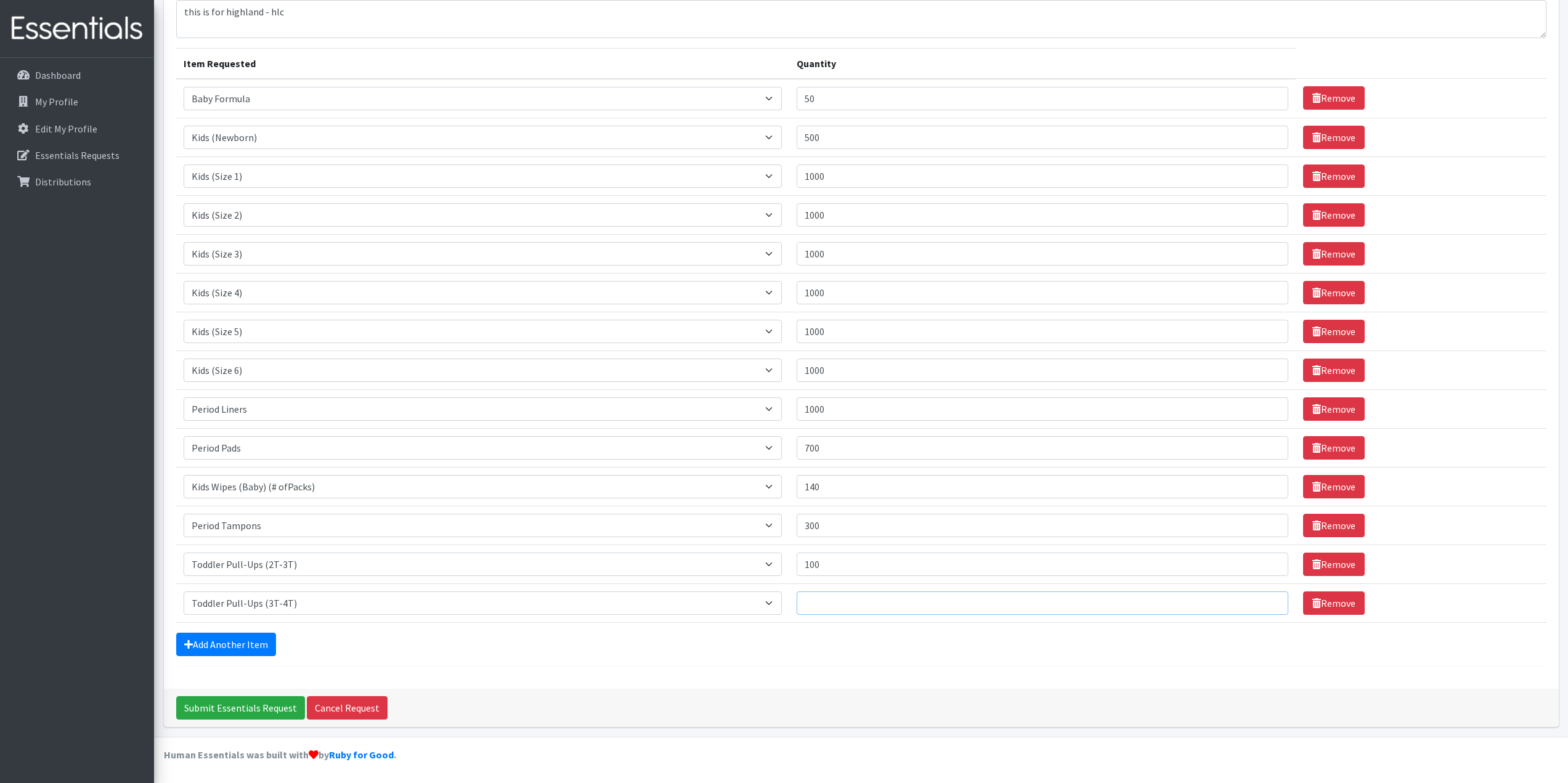
click at [915, 592] on input "Quantity" at bounding box center [1043, 603] width 492 height 24
type input "100"
click at [377, 654] on div "Add Another Item" at bounding box center [862, 645] width 1370 height 24
click at [195, 703] on input "Submit Essentials Request" at bounding box center [241, 708] width 129 height 24
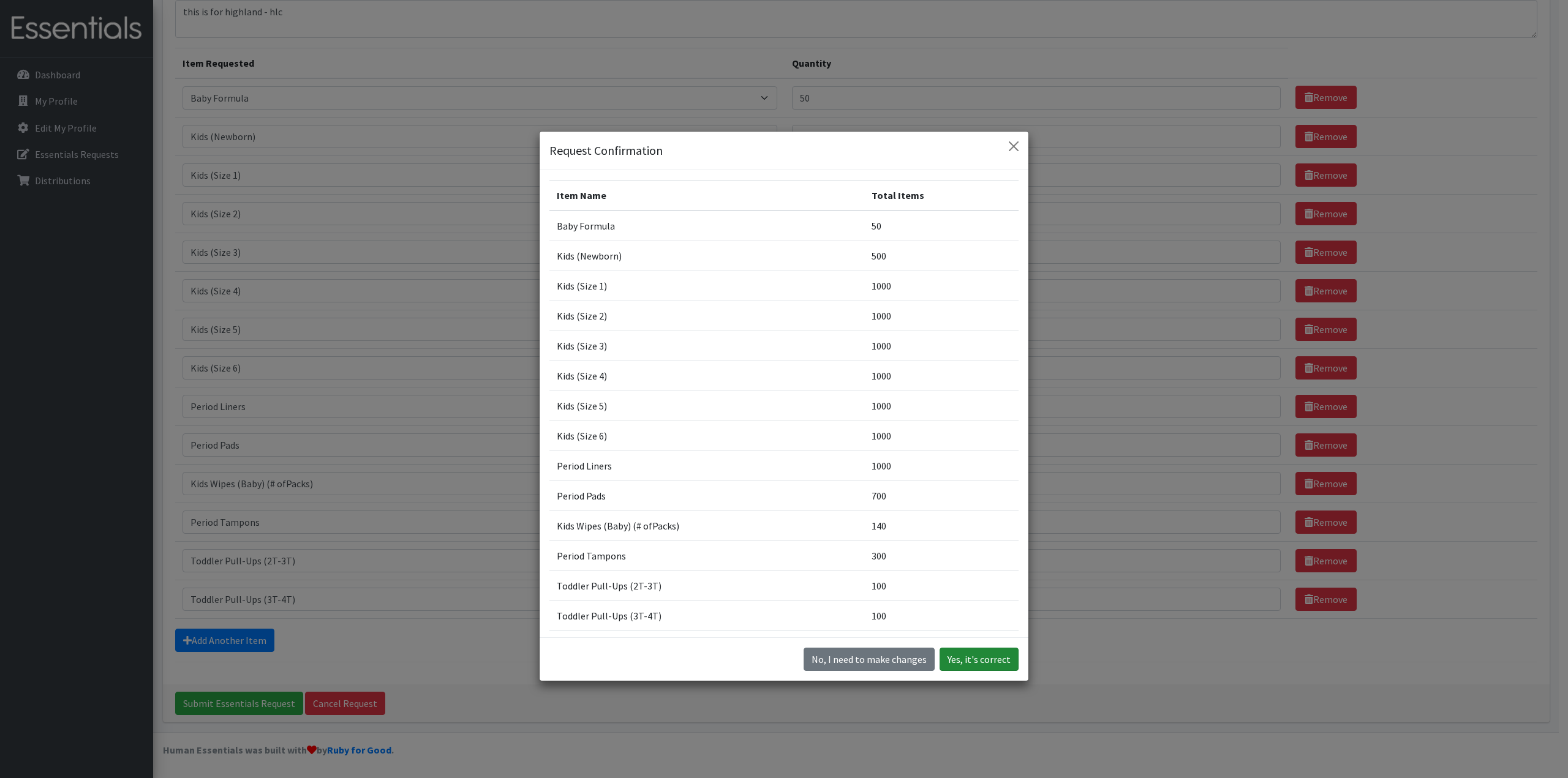
click at [993, 658] on button "Yes, it's correct" at bounding box center [979, 659] width 79 height 24
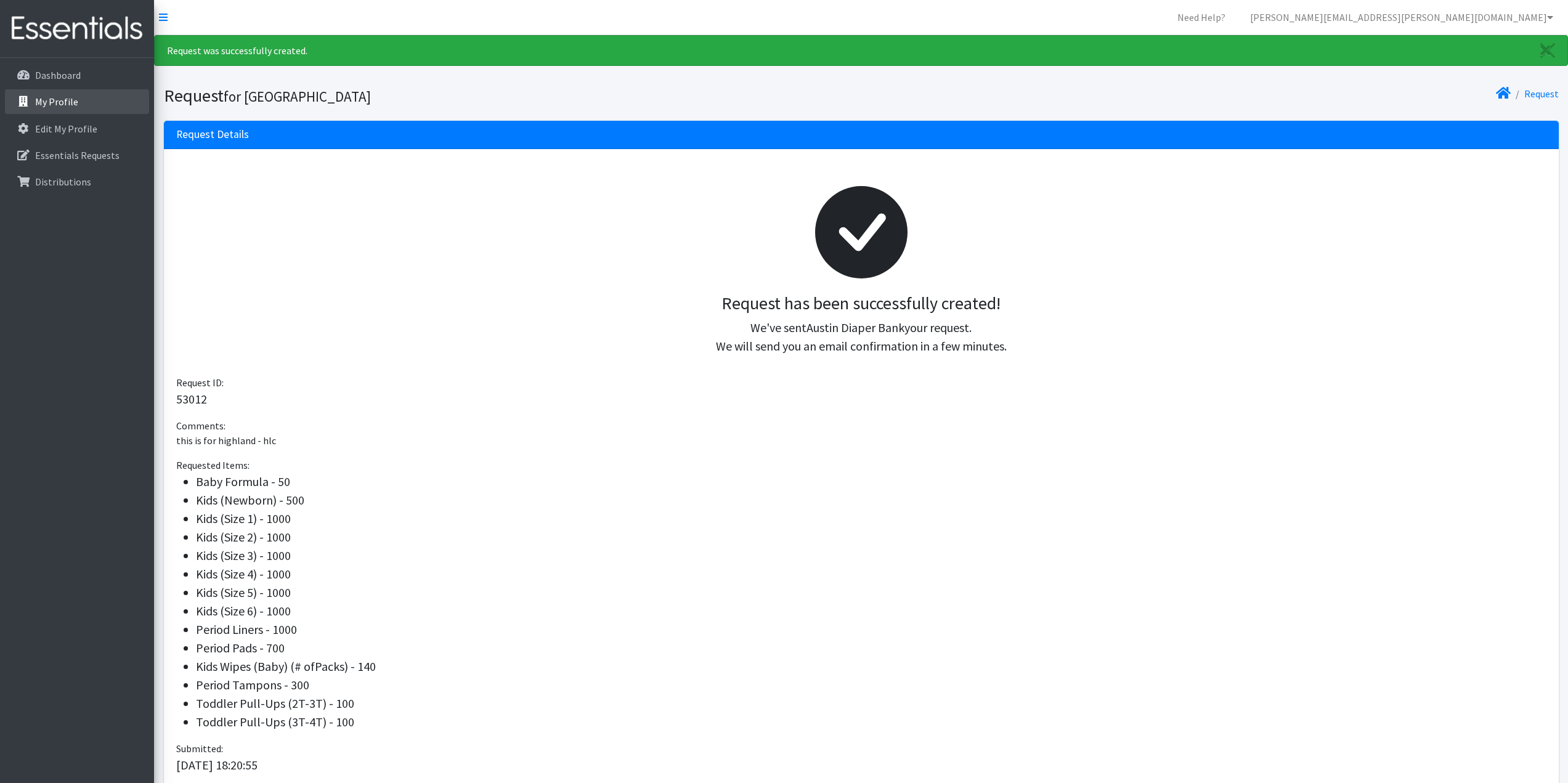
click at [60, 96] on p "My Profile" at bounding box center [56, 102] width 44 height 13
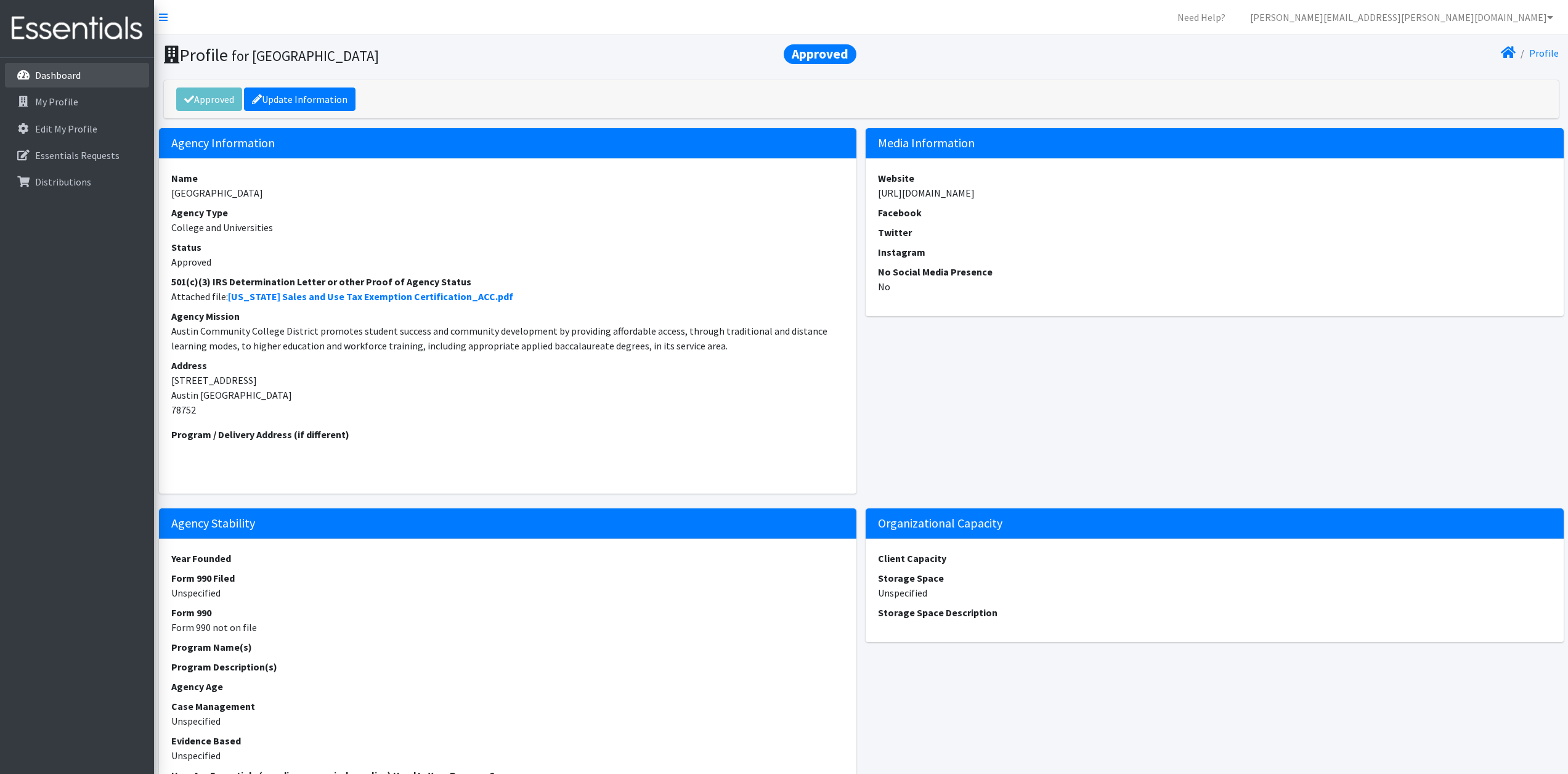
click at [70, 77] on p "Dashboard" at bounding box center [58, 75] width 46 height 13
